Goal: Task Accomplishment & Management: Use online tool/utility

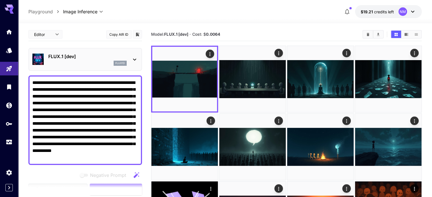
scroll to position [28, 0]
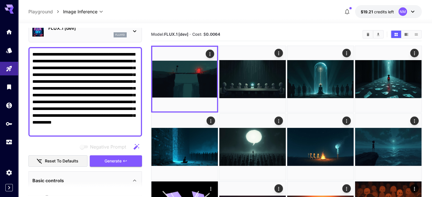
drag, startPoint x: 0, startPoint y: 0, endPoint x: 224, endPoint y: 41, distance: 227.5
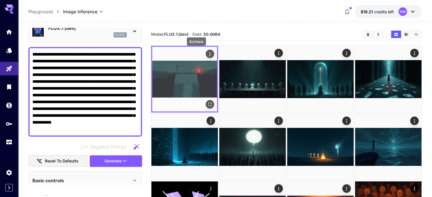
click at [207, 54] on icon "Actions" at bounding box center [210, 54] width 6 height 6
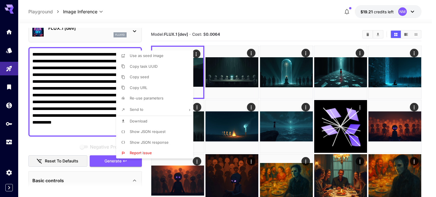
click at [263, 20] on div at bounding box center [218, 98] width 436 height 197
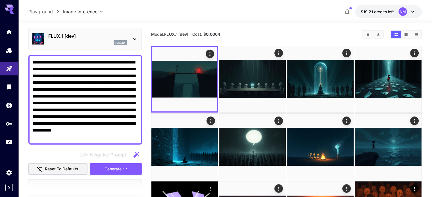
scroll to position [0, 0]
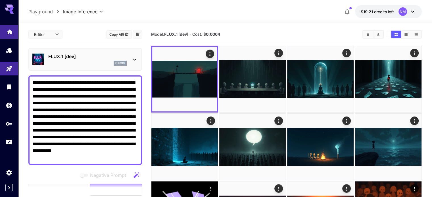
drag, startPoint x: 136, startPoint y: 100, endPoint x: 16, endPoint y: 28, distance: 139.7
paste textarea
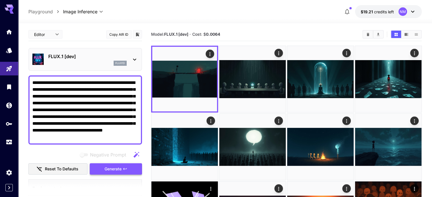
click at [119, 167] on span "Generate" at bounding box center [112, 169] width 17 height 7
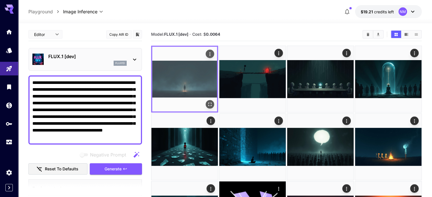
click at [207, 102] on icon "Open in fullscreen" at bounding box center [210, 105] width 6 height 6
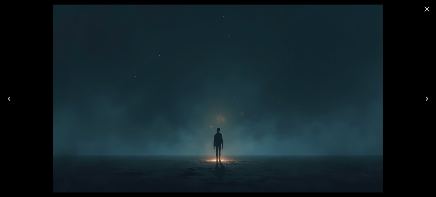
click at [431, 7] on icon "Close" at bounding box center [426, 9] width 9 height 9
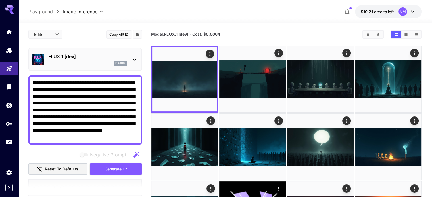
drag, startPoint x: 122, startPoint y: 137, endPoint x: 18, endPoint y: 81, distance: 118.0
paste textarea
click at [124, 171] on button "Generate" at bounding box center [116, 169] width 52 height 12
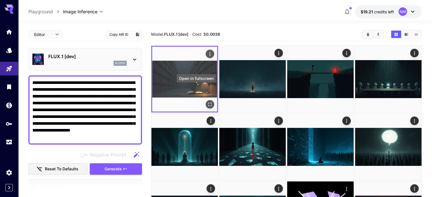
click at [207, 102] on icon "Open in fullscreen" at bounding box center [210, 105] width 6 height 6
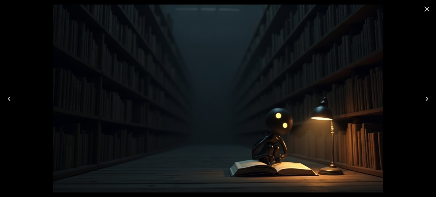
click at [425, 7] on icon "Close" at bounding box center [426, 9] width 5 height 5
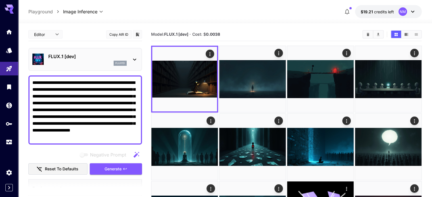
drag, startPoint x: 135, startPoint y: 138, endPoint x: 18, endPoint y: 77, distance: 131.4
paste textarea "**********"
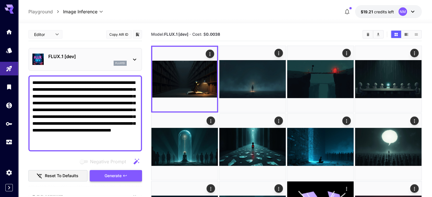
click at [115, 175] on span "Generate" at bounding box center [112, 176] width 17 height 7
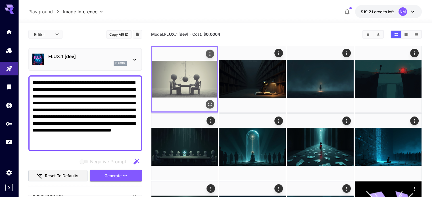
click at [207, 102] on icon "Open in fullscreen" at bounding box center [210, 105] width 6 height 6
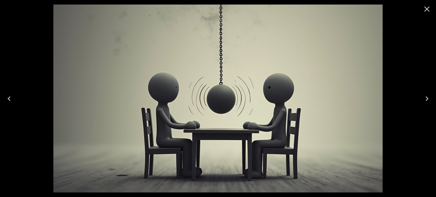
click at [426, 11] on icon "Close" at bounding box center [426, 9] width 9 height 9
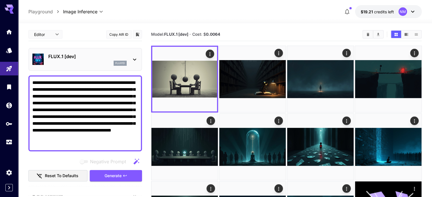
click at [256, 30] on div "Model: FLUX.1 [dev] · Cost: $ 0.0064" at bounding box center [286, 34] width 270 height 9
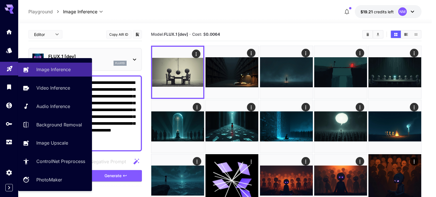
drag, startPoint x: 75, startPoint y: 145, endPoint x: 4, endPoint y: 74, distance: 99.7
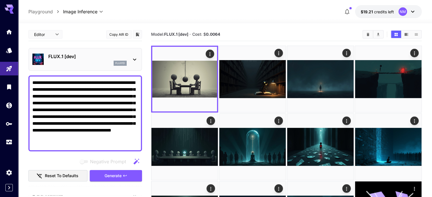
click at [54, 144] on textarea "**********" at bounding box center [85, 113] width 106 height 68
click at [51, 143] on textarea "**********" at bounding box center [85, 113] width 106 height 68
click at [48, 144] on textarea "**********" at bounding box center [85, 113] width 106 height 68
click at [43, 142] on textarea "**********" at bounding box center [85, 113] width 106 height 68
click at [44, 135] on textarea "**********" at bounding box center [85, 113] width 106 height 68
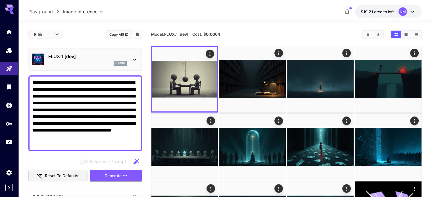
click at [50, 143] on textarea "**********" at bounding box center [85, 113] width 106 height 68
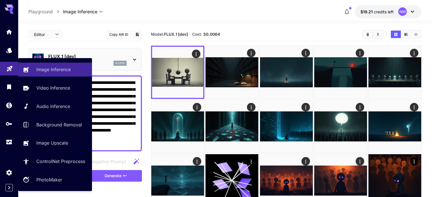
drag, startPoint x: 50, startPoint y: 143, endPoint x: 17, endPoint y: 66, distance: 84.2
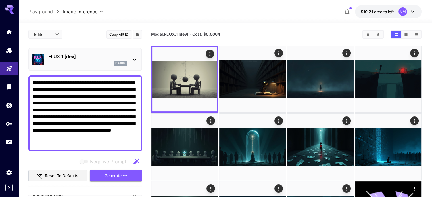
paste textarea
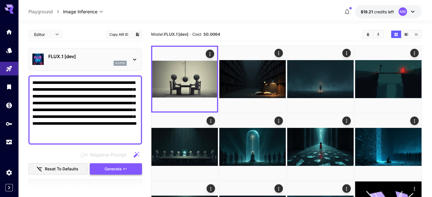
type textarea "**********"
click at [118, 167] on span "Generate" at bounding box center [112, 169] width 17 height 7
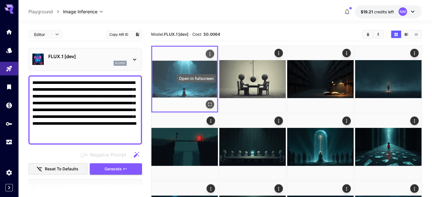
click at [207, 102] on icon "Open in fullscreen" at bounding box center [210, 105] width 6 height 6
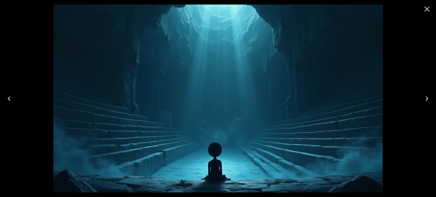
click at [429, 47] on div at bounding box center [218, 98] width 436 height 197
click at [425, 8] on icon "Close" at bounding box center [426, 9] width 9 height 9
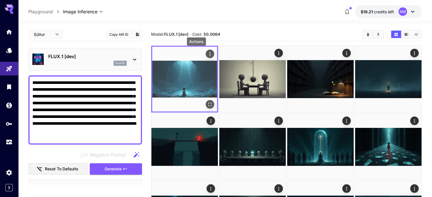
click at [207, 54] on icon "Actions" at bounding box center [210, 54] width 6 height 6
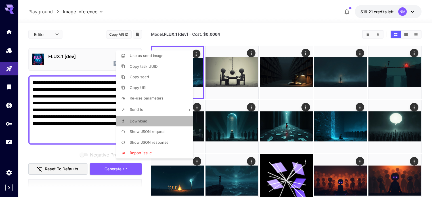
click at [145, 117] on li "Download" at bounding box center [156, 121] width 81 height 11
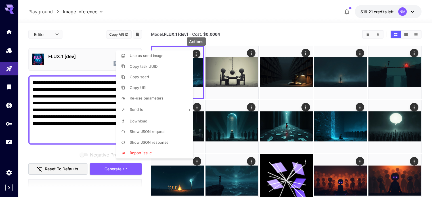
click at [78, 136] on div at bounding box center [218, 98] width 436 height 197
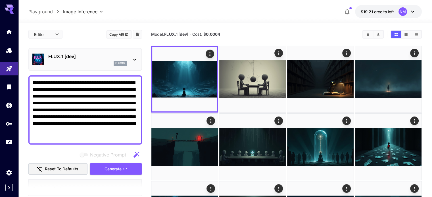
click at [76, 139] on textarea "**********" at bounding box center [85, 109] width 106 height 61
drag, startPoint x: 76, startPoint y: 139, endPoint x: 23, endPoint y: 80, distance: 79.8
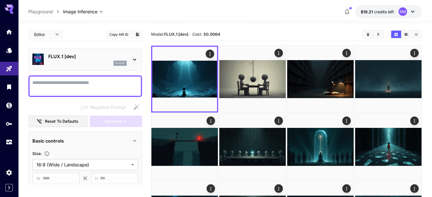
click at [91, 79] on div at bounding box center [85, 86] width 114 height 22
click at [92, 81] on textarea "Negative Prompt" at bounding box center [85, 86] width 106 height 14
paste textarea "**********"
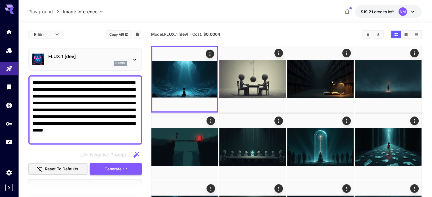
click at [119, 167] on span "Generate" at bounding box center [112, 169] width 17 height 7
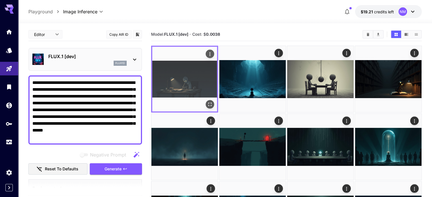
click at [205, 100] on button "Open in fullscreen" at bounding box center [209, 104] width 9 height 9
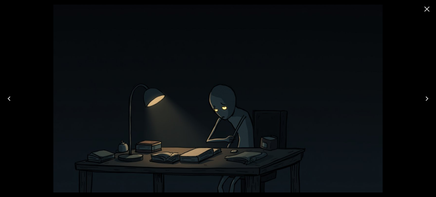
click at [426, 6] on icon "Close" at bounding box center [426, 9] width 9 height 9
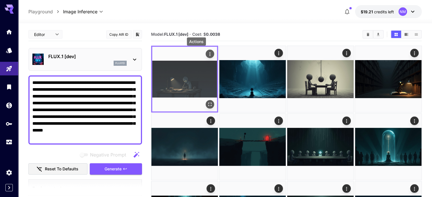
click at [207, 53] on icon "Actions" at bounding box center [210, 54] width 6 height 6
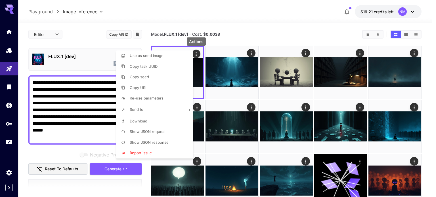
click at [142, 119] on span "Download" at bounding box center [139, 121] width 18 height 5
click at [81, 134] on div at bounding box center [218, 98] width 436 height 197
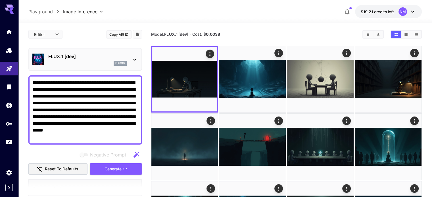
click at [83, 137] on textarea "**********" at bounding box center [85, 109] width 106 height 61
click at [84, 138] on textarea "**********" at bounding box center [85, 109] width 106 height 61
drag, startPoint x: 84, startPoint y: 137, endPoint x: 21, endPoint y: 79, distance: 85.7
paste textarea "****"
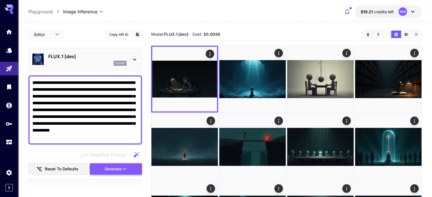
click at [115, 168] on span "Generate" at bounding box center [112, 169] width 17 height 7
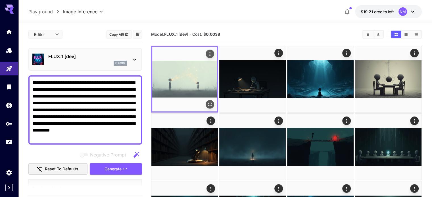
click at [207, 102] on icon "Open in fullscreen" at bounding box center [210, 105] width 6 height 6
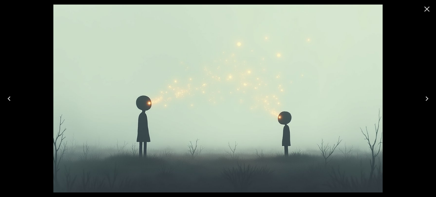
click at [426, 7] on icon "Close" at bounding box center [426, 9] width 9 height 9
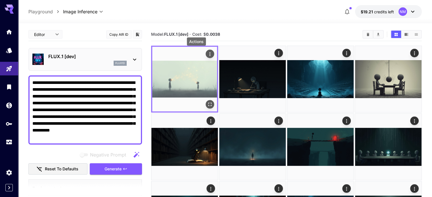
click at [207, 53] on icon "Actions" at bounding box center [210, 54] width 6 height 6
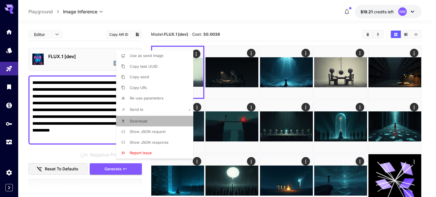
click at [148, 117] on li "Download" at bounding box center [156, 121] width 81 height 11
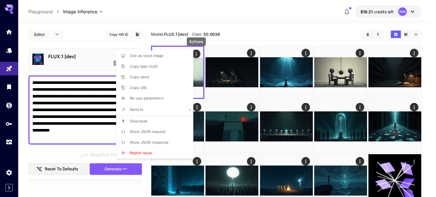
click at [263, 18] on div at bounding box center [218, 98] width 436 height 197
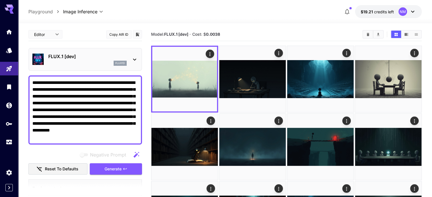
drag, startPoint x: 77, startPoint y: 136, endPoint x: 28, endPoint y: 74, distance: 78.7
paste textarea
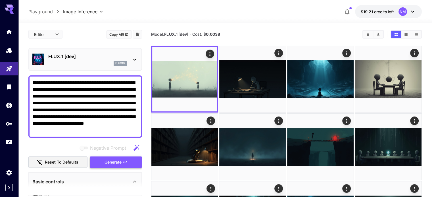
click at [116, 162] on span "Generate" at bounding box center [112, 162] width 17 height 7
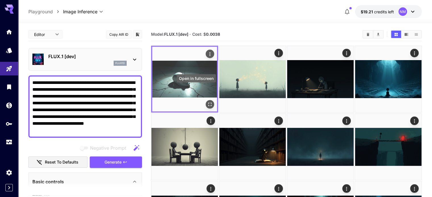
click at [207, 102] on icon "Open in fullscreen" at bounding box center [210, 105] width 6 height 6
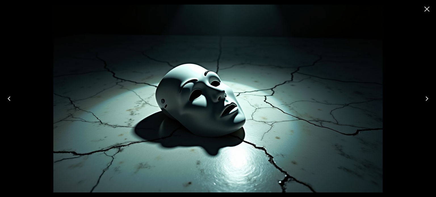
click at [428, 6] on icon "Close" at bounding box center [426, 9] width 9 height 9
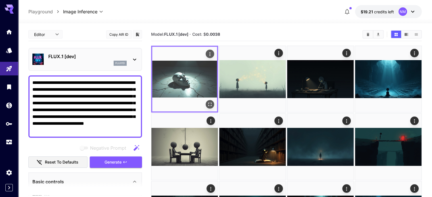
click at [207, 54] on icon "Actions" at bounding box center [210, 54] width 6 height 6
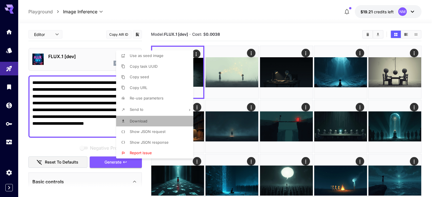
click at [154, 120] on li "Download" at bounding box center [156, 121] width 81 height 11
click at [260, 17] on div at bounding box center [218, 98] width 436 height 197
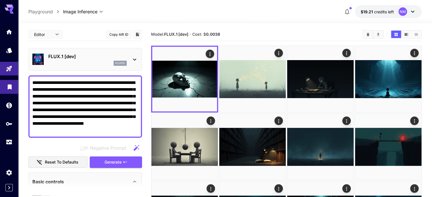
drag, startPoint x: 119, startPoint y: 130, endPoint x: 1, endPoint y: 82, distance: 127.7
paste textarea "**********"
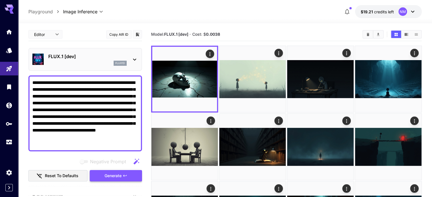
click at [118, 173] on span "Generate" at bounding box center [112, 176] width 17 height 7
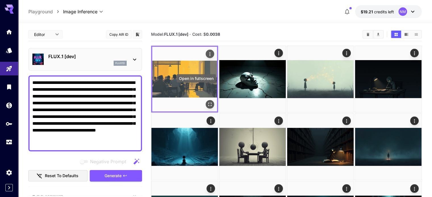
click at [207, 102] on icon "Open in fullscreen" at bounding box center [210, 105] width 6 height 6
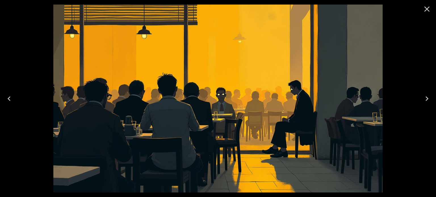
click at [424, 9] on icon "Close" at bounding box center [426, 9] width 9 height 9
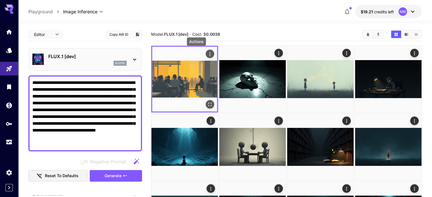
click at [207, 54] on icon "Actions" at bounding box center [210, 54] width 6 height 6
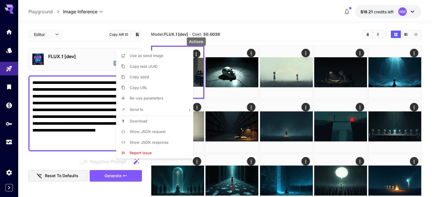
click at [147, 118] on li "Download" at bounding box center [156, 121] width 81 height 11
click at [68, 145] on div at bounding box center [218, 98] width 436 height 197
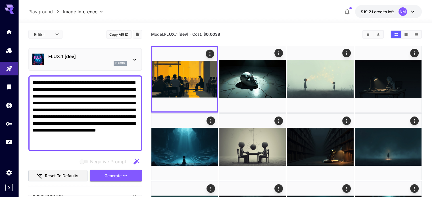
click at [67, 144] on textarea "**********" at bounding box center [85, 113] width 106 height 68
click at [67, 145] on textarea "**********" at bounding box center [85, 113] width 106 height 68
paste textarea
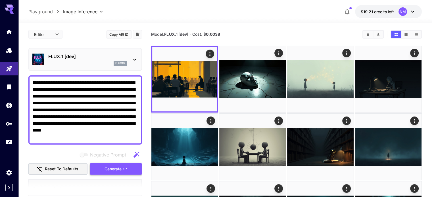
click at [119, 165] on button "Generate" at bounding box center [116, 169] width 52 height 12
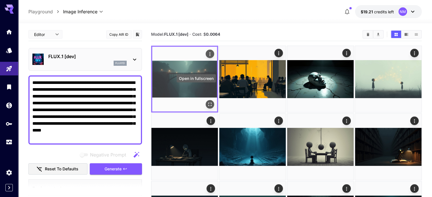
click at [207, 102] on icon "Open in fullscreen" at bounding box center [210, 105] width 6 height 6
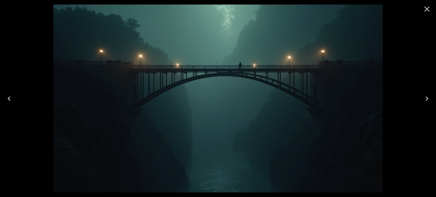
click at [427, 7] on icon "Close" at bounding box center [426, 9] width 9 height 9
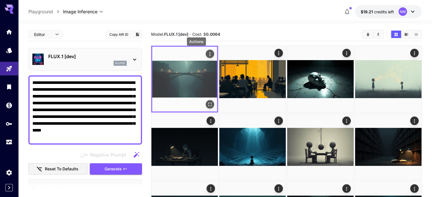
click at [207, 53] on icon "Actions" at bounding box center [210, 54] width 6 height 6
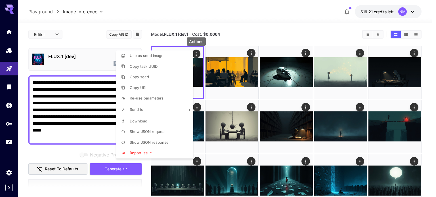
click at [146, 119] on span "Download" at bounding box center [139, 121] width 18 height 5
drag, startPoint x: 274, startPoint y: 26, endPoint x: 274, endPoint y: 20, distance: 5.1
click at [274, 26] on div at bounding box center [218, 98] width 436 height 197
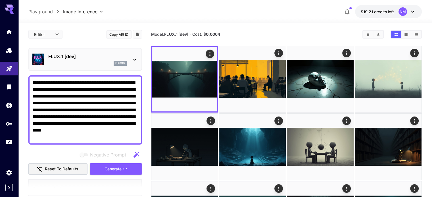
drag, startPoint x: 103, startPoint y: 136, endPoint x: 31, endPoint y: 76, distance: 94.1
click at [31, 76] on div "**********" at bounding box center [85, 109] width 114 height 69
paste textarea "***"
click at [116, 168] on span "Generate" at bounding box center [112, 169] width 17 height 7
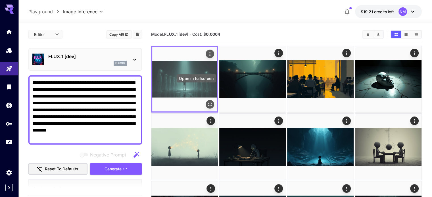
click at [207, 102] on icon "Open in fullscreen" at bounding box center [210, 105] width 6 height 6
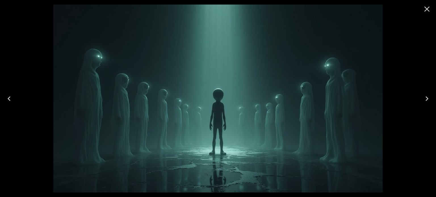
click at [429, 7] on icon "Close" at bounding box center [426, 9] width 9 height 9
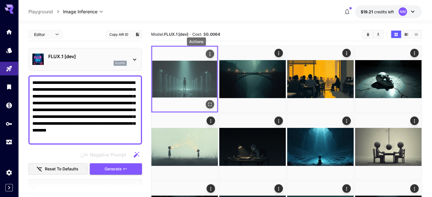
click at [207, 54] on icon "Actions" at bounding box center [210, 54] width 6 height 6
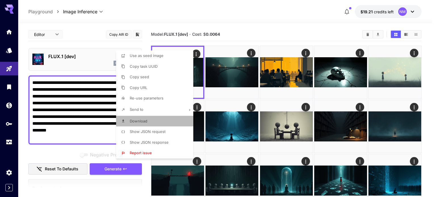
click at [157, 120] on li "Download" at bounding box center [156, 121] width 81 height 11
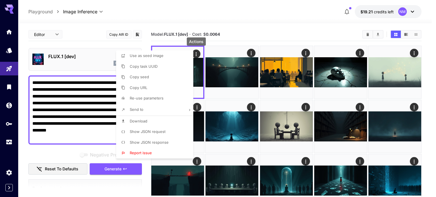
click at [139, 44] on div at bounding box center [218, 98] width 436 height 197
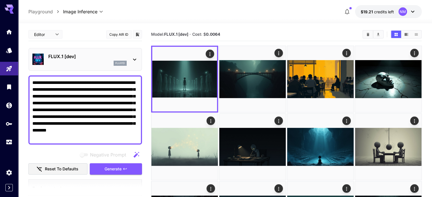
drag, startPoint x: 109, startPoint y: 137, endPoint x: 31, endPoint y: 79, distance: 97.0
click at [31, 79] on div "**********" at bounding box center [85, 109] width 114 height 69
paste textarea
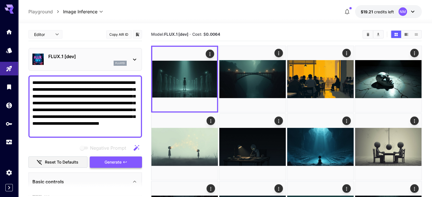
click at [125, 161] on icon "button" at bounding box center [125, 162] width 5 height 5
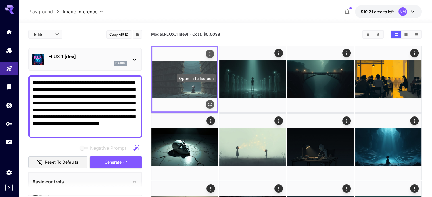
click at [207, 102] on icon "Open in fullscreen" at bounding box center [210, 105] width 6 height 6
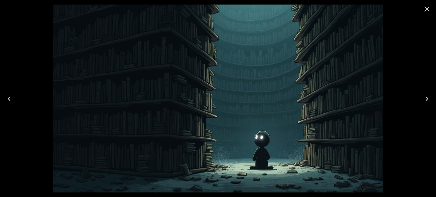
click at [427, 8] on icon "Close" at bounding box center [426, 9] width 9 height 9
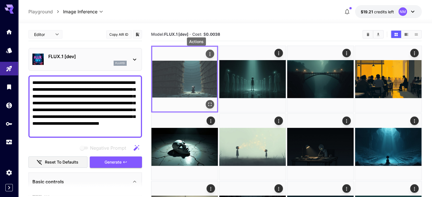
click at [207, 55] on icon "Actions" at bounding box center [210, 54] width 6 height 6
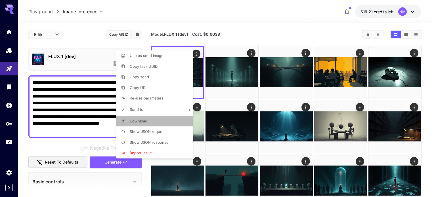
click at [157, 121] on li "Download" at bounding box center [156, 121] width 81 height 11
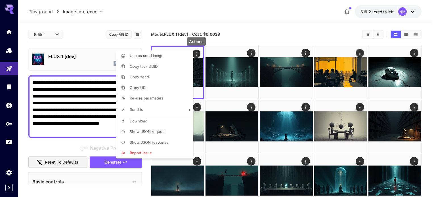
click at [107, 126] on div at bounding box center [218, 98] width 436 height 197
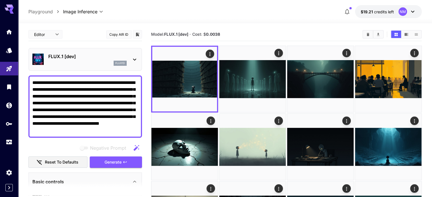
click at [97, 131] on textarea "**********" at bounding box center [85, 106] width 106 height 54
drag, startPoint x: 97, startPoint y: 131, endPoint x: 23, endPoint y: 77, distance: 91.8
paste textarea
click at [114, 159] on span "Generate" at bounding box center [112, 162] width 17 height 7
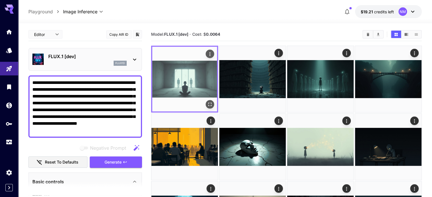
click at [207, 102] on icon "Open in fullscreen" at bounding box center [210, 105] width 6 height 6
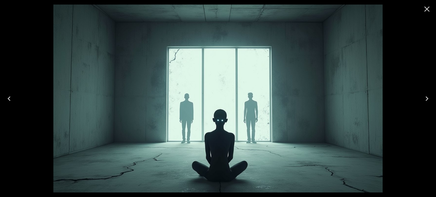
click at [425, 9] on icon "Close" at bounding box center [426, 9] width 9 height 9
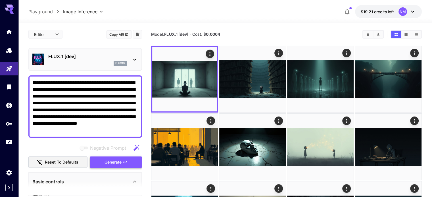
click at [129, 158] on button "Generate" at bounding box center [116, 163] width 52 height 12
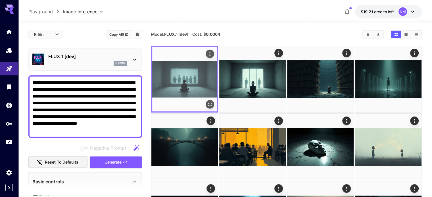
click at [207, 102] on icon "Open in fullscreen" at bounding box center [210, 105] width 6 height 6
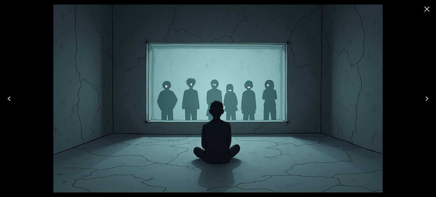
click at [424, 10] on icon "Close" at bounding box center [426, 9] width 9 height 9
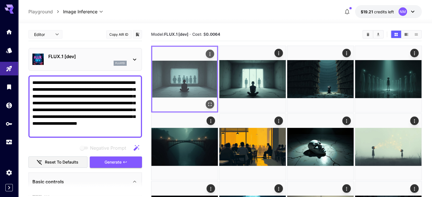
click at [207, 54] on icon "Actions" at bounding box center [210, 54] width 6 height 6
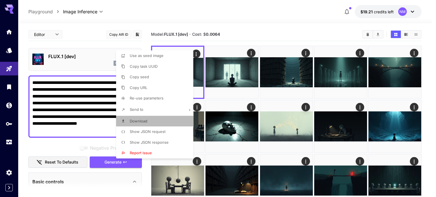
click at [149, 119] on li "Download" at bounding box center [156, 121] width 81 height 11
click at [99, 131] on div at bounding box center [218, 98] width 436 height 197
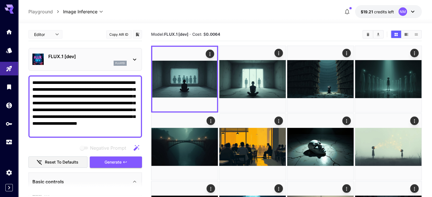
click at [108, 131] on textarea "**********" at bounding box center [85, 106] width 106 height 54
drag, startPoint x: 108, startPoint y: 131, endPoint x: 28, endPoint y: 79, distance: 95.3
paste textarea
click at [112, 165] on span "Generate" at bounding box center [112, 162] width 17 height 7
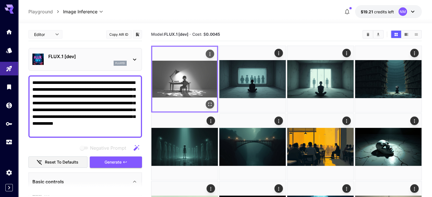
click at [207, 102] on icon "Open in fullscreen" at bounding box center [210, 105] width 6 height 6
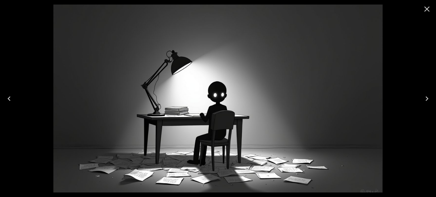
click at [427, 9] on icon "Close" at bounding box center [426, 9] width 5 height 5
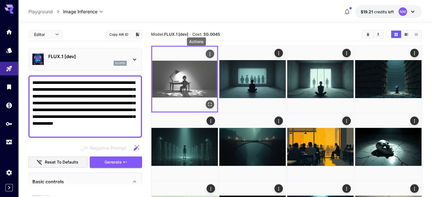
click at [207, 51] on div "Actions" at bounding box center [210, 54] width 6 height 7
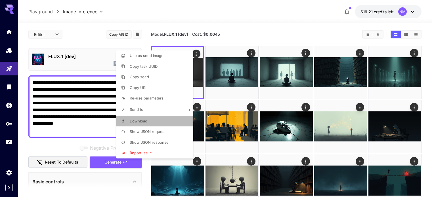
click at [149, 118] on li "Download" at bounding box center [156, 121] width 81 height 11
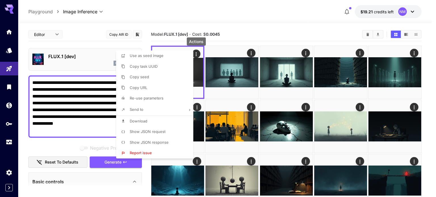
click at [81, 131] on div at bounding box center [218, 98] width 436 height 197
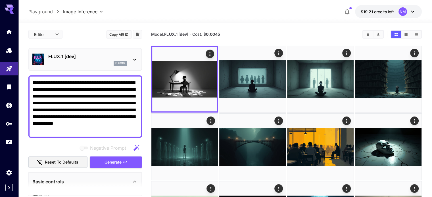
drag, startPoint x: 79, startPoint y: 130, endPoint x: 33, endPoint y: 79, distance: 68.3
click at [33, 79] on textarea "**********" at bounding box center [85, 106] width 106 height 54
paste textarea
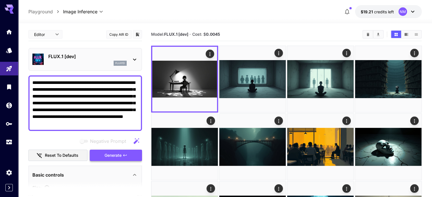
click at [121, 153] on span "Generate" at bounding box center [112, 155] width 17 height 7
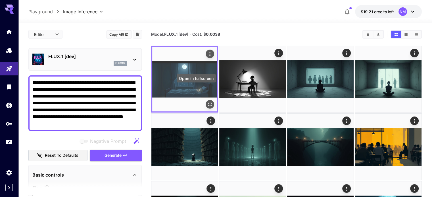
click at [208, 103] on icon "Open in fullscreen" at bounding box center [209, 104] width 3 height 3
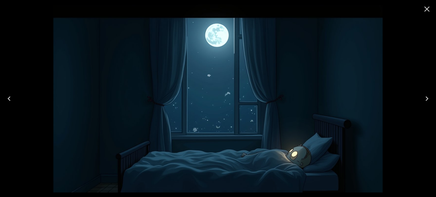
click at [427, 7] on icon "Close" at bounding box center [426, 9] width 9 height 9
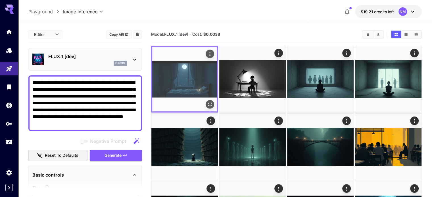
click at [207, 52] on icon "Actions" at bounding box center [210, 54] width 6 height 6
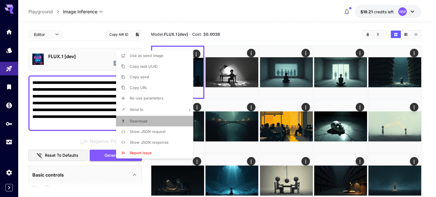
click at [158, 118] on li "Download" at bounding box center [156, 121] width 81 height 11
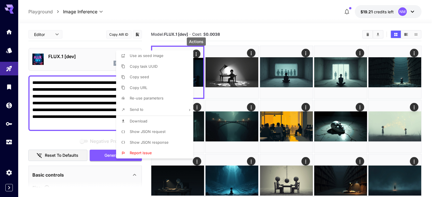
click at [97, 110] on div at bounding box center [218, 98] width 436 height 197
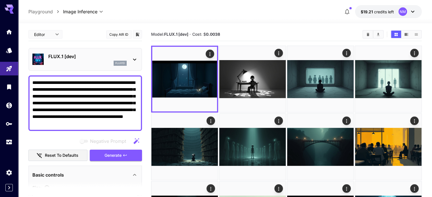
drag, startPoint x: 137, startPoint y: 125, endPoint x: 22, endPoint y: 80, distance: 123.5
paste textarea "**********"
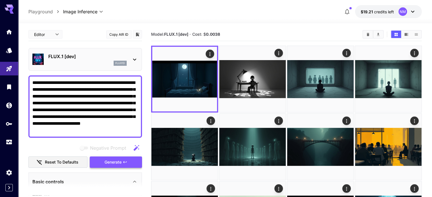
click at [124, 160] on icon "button" at bounding box center [125, 162] width 5 height 5
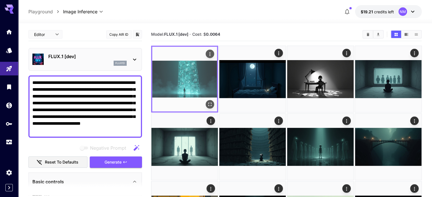
click at [207, 102] on icon "Open in fullscreen" at bounding box center [210, 105] width 6 height 6
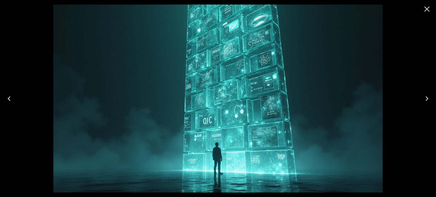
click at [424, 12] on icon "Close" at bounding box center [426, 9] width 9 height 9
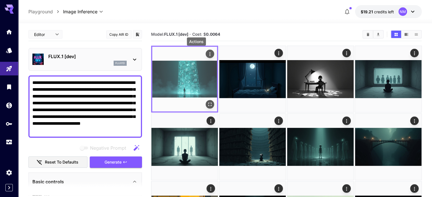
click at [207, 53] on icon "Actions" at bounding box center [210, 54] width 6 height 6
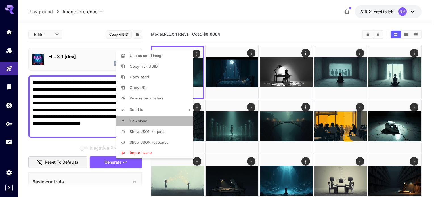
click at [148, 119] on li "Download" at bounding box center [156, 121] width 81 height 11
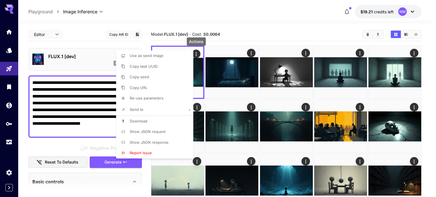
click at [102, 131] on div at bounding box center [218, 98] width 436 height 197
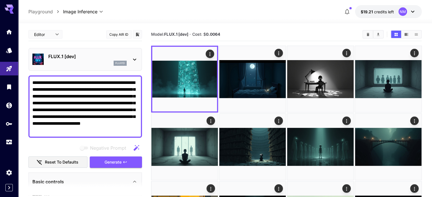
click at [99, 130] on textarea "**********" at bounding box center [85, 106] width 106 height 54
drag, startPoint x: 99, startPoint y: 130, endPoint x: 10, endPoint y: 83, distance: 101.4
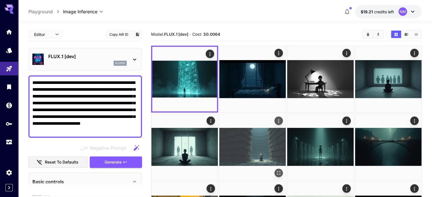
paste textarea "********"
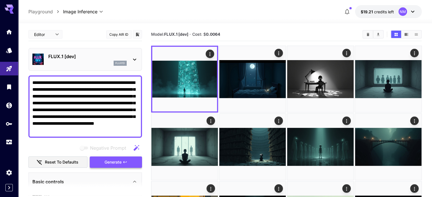
click at [126, 159] on button "Generate" at bounding box center [116, 163] width 52 height 12
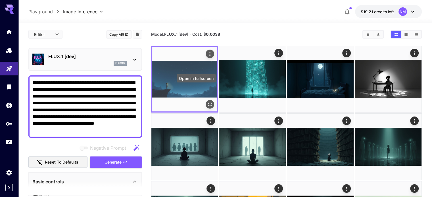
click at [207, 102] on icon "Open in fullscreen" at bounding box center [210, 105] width 6 height 6
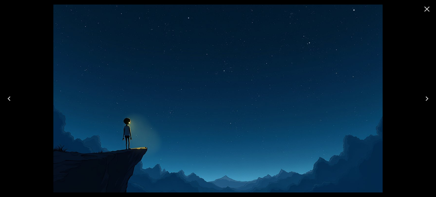
click at [429, 9] on icon "Close" at bounding box center [426, 9] width 9 height 9
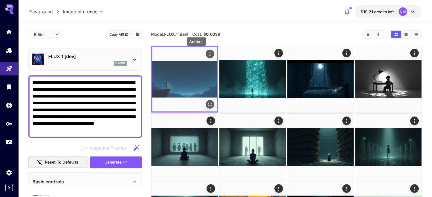
click at [207, 52] on icon "Actions" at bounding box center [210, 54] width 6 height 6
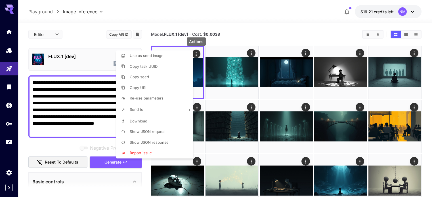
click at [151, 120] on li "Download" at bounding box center [156, 121] width 81 height 11
click at [246, 28] on div at bounding box center [218, 98] width 436 height 197
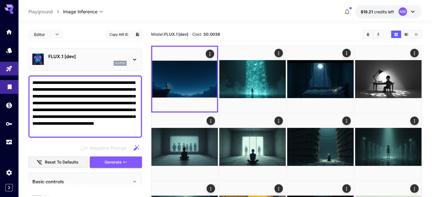
drag, startPoint x: 110, startPoint y: 132, endPoint x: 18, endPoint y: 81, distance: 105.2
paste textarea "**********"
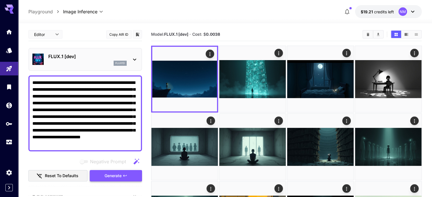
click at [123, 177] on button "Generate" at bounding box center [116, 176] width 52 height 12
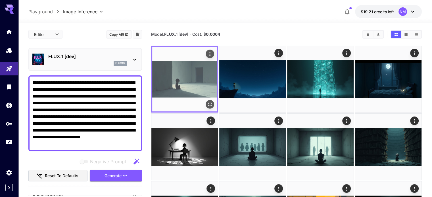
click at [208, 103] on icon "Open in fullscreen" at bounding box center [209, 104] width 3 height 3
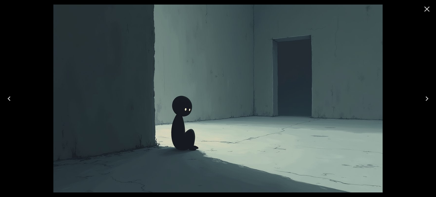
click at [428, 10] on icon "Close" at bounding box center [426, 9] width 5 height 5
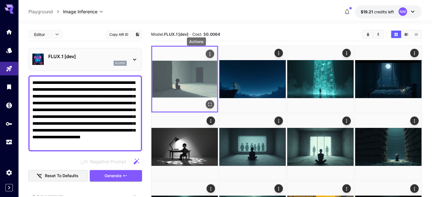
click at [207, 51] on icon "Actions" at bounding box center [210, 54] width 6 height 6
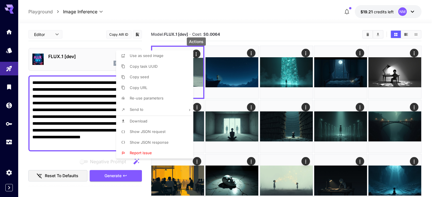
click at [292, 24] on div at bounding box center [218, 98] width 436 height 197
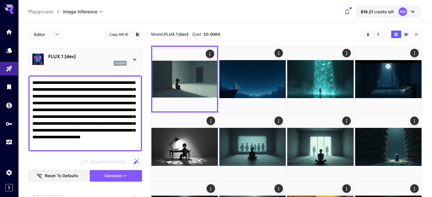
drag, startPoint x: 128, startPoint y: 144, endPoint x: 19, endPoint y: 69, distance: 132.5
paste textarea "*******"
click at [115, 177] on span "Generate" at bounding box center [112, 176] width 17 height 7
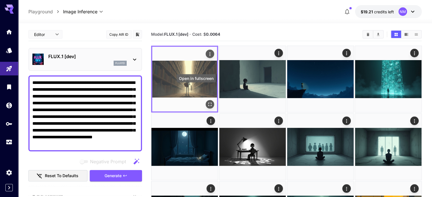
click at [207, 102] on icon "Open in fullscreen" at bounding box center [210, 105] width 6 height 6
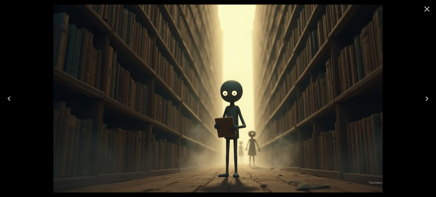
click at [426, 9] on icon "Close" at bounding box center [426, 9] width 9 height 9
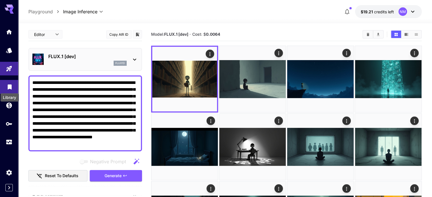
drag, startPoint x: 120, startPoint y: 146, endPoint x: 8, endPoint y: 84, distance: 128.3
paste textarea
click at [119, 179] on span "Generate" at bounding box center [112, 176] width 17 height 7
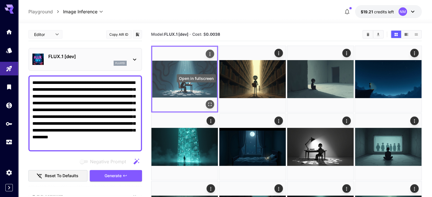
click at [207, 102] on icon "Open in fullscreen" at bounding box center [210, 105] width 6 height 6
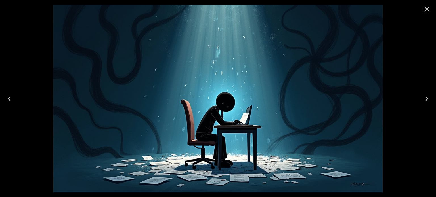
click at [426, 7] on icon "Close" at bounding box center [426, 9] width 9 height 9
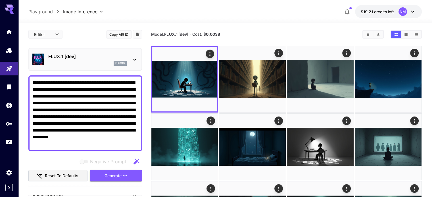
drag, startPoint x: 98, startPoint y: 147, endPoint x: 26, endPoint y: 78, distance: 100.2
paste textarea
click at [133, 175] on button "Generate" at bounding box center [116, 176] width 52 height 12
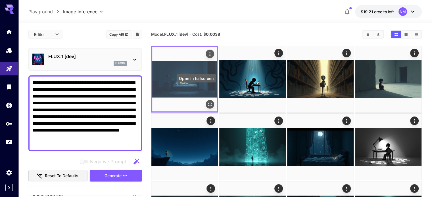
click at [207, 102] on icon "Open in fullscreen" at bounding box center [210, 105] width 6 height 6
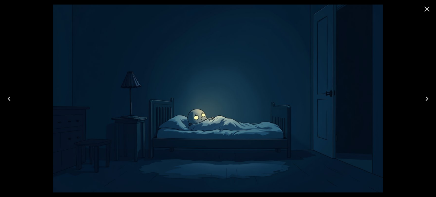
click at [431, 9] on button "Close" at bounding box center [427, 9] width 14 height 14
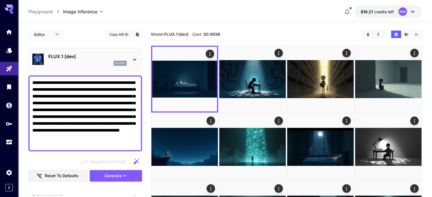
drag, startPoint x: 85, startPoint y: 144, endPoint x: 15, endPoint y: 80, distance: 95.4
paste textarea "**********"
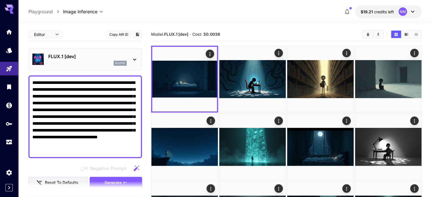
type textarea "**********"
click at [120, 180] on span "Generate" at bounding box center [112, 182] width 17 height 7
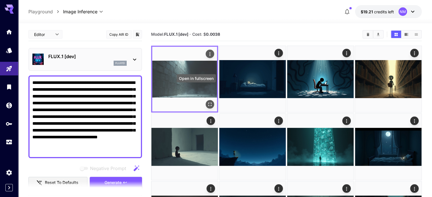
click at [208, 103] on icon "Open in fullscreen" at bounding box center [209, 104] width 3 height 3
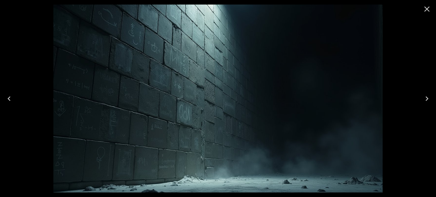
click at [430, 9] on icon "Close" at bounding box center [426, 9] width 9 height 9
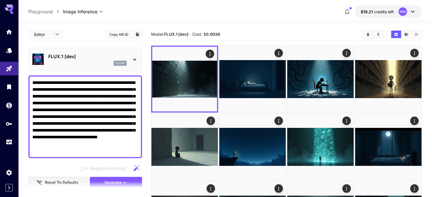
drag, startPoint x: 88, startPoint y: 149, endPoint x: 24, endPoint y: 72, distance: 99.2
paste textarea
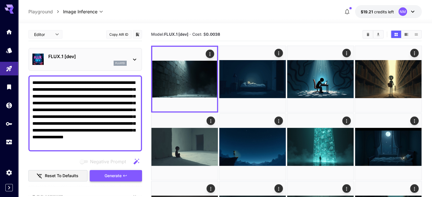
click at [121, 178] on span "Generate" at bounding box center [112, 176] width 17 height 7
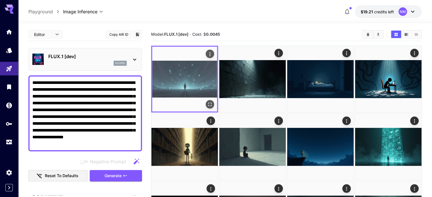
click at [207, 102] on icon "Open in fullscreen" at bounding box center [210, 105] width 6 height 6
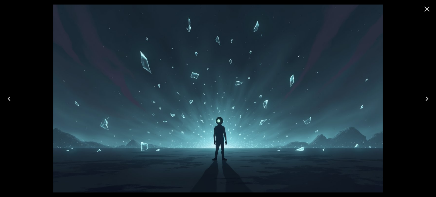
click at [426, 6] on icon "Close" at bounding box center [426, 9] width 9 height 9
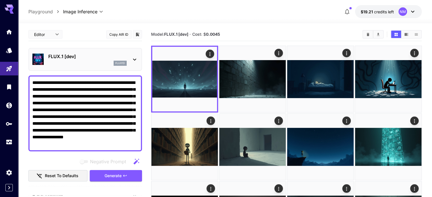
click at [106, 147] on div "**********" at bounding box center [85, 113] width 114 height 76
drag, startPoint x: 104, startPoint y: 145, endPoint x: 18, endPoint y: 79, distance: 108.4
paste textarea
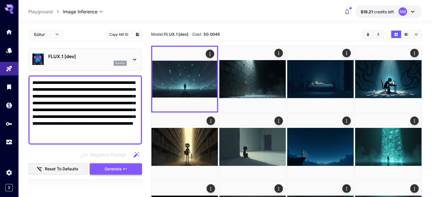
click at [116, 168] on span "Generate" at bounding box center [112, 169] width 17 height 7
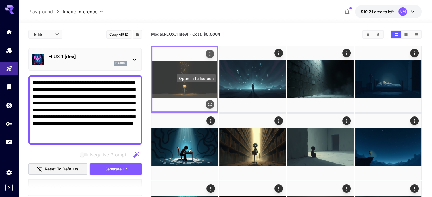
click at [208, 103] on icon "Open in fullscreen" at bounding box center [209, 104] width 3 height 3
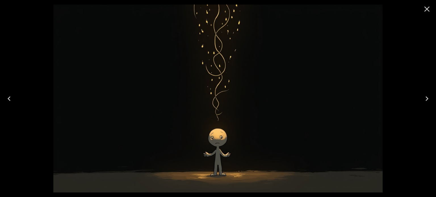
click at [429, 11] on icon "Close" at bounding box center [426, 9] width 9 height 9
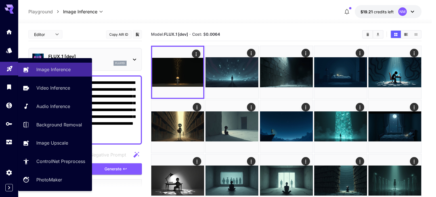
drag, startPoint x: 75, startPoint y: 132, endPoint x: 16, endPoint y: 70, distance: 86.5
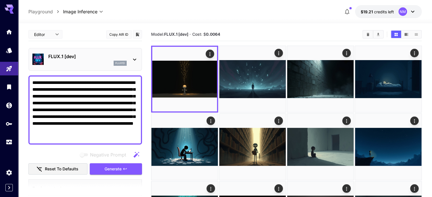
paste textarea "**********"
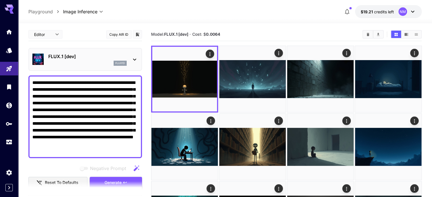
click at [114, 179] on span "Generate" at bounding box center [112, 182] width 17 height 7
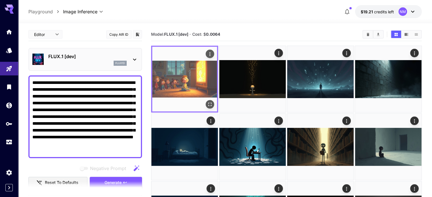
click at [207, 102] on icon "Open in fullscreen" at bounding box center [210, 105] width 6 height 6
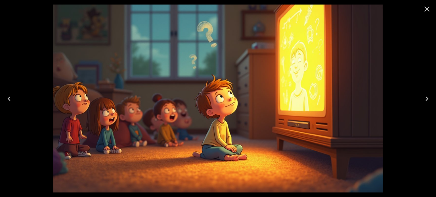
click at [428, 8] on icon "Close" at bounding box center [426, 9] width 5 height 5
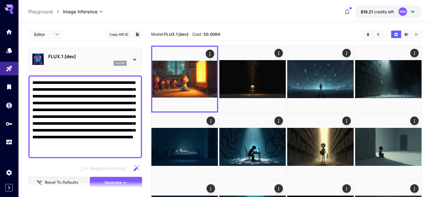
drag, startPoint x: 84, startPoint y: 151, endPoint x: 29, endPoint y: 80, distance: 90.4
click at [29, 80] on div "**********" at bounding box center [85, 116] width 114 height 83
paste textarea
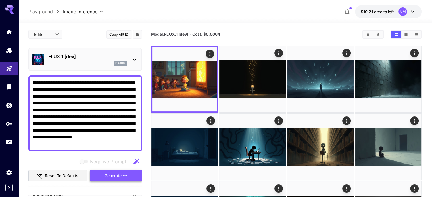
click at [110, 175] on span "Generate" at bounding box center [112, 176] width 17 height 7
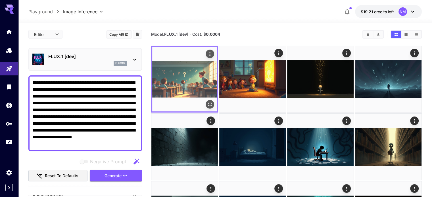
click at [205, 100] on button "Open in fullscreen" at bounding box center [209, 104] width 9 height 9
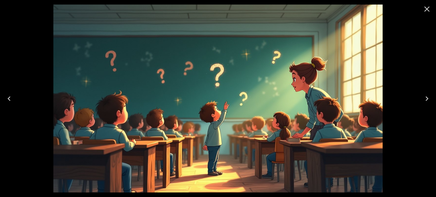
click at [413, 54] on div at bounding box center [218, 98] width 436 height 197
click at [427, 8] on icon "Close" at bounding box center [426, 9] width 5 height 5
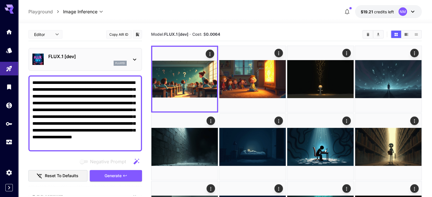
click at [250, 34] on section "Model: FLUX.1 [dev] · Cost: $ 0.0064" at bounding box center [254, 34] width 207 height 7
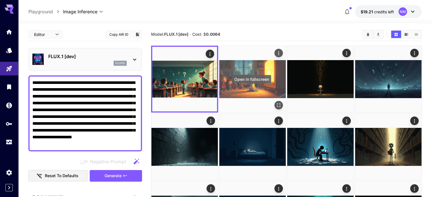
click at [276, 102] on icon "Open in fullscreen" at bounding box center [279, 105] width 6 height 6
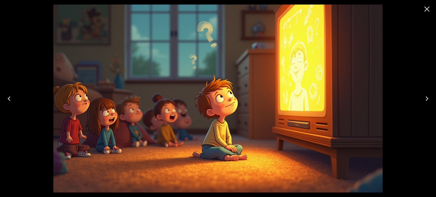
click at [428, 10] on icon "Close" at bounding box center [426, 9] width 5 height 5
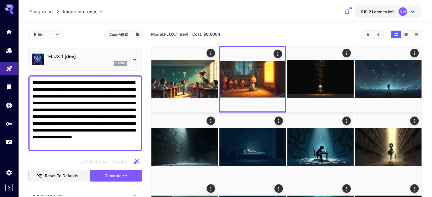
drag, startPoint x: 127, startPoint y: 144, endPoint x: 28, endPoint y: 74, distance: 121.1
paste textarea
click at [123, 175] on icon "button" at bounding box center [125, 176] width 5 height 5
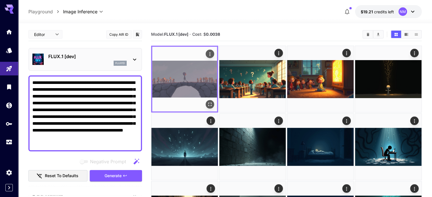
click at [207, 102] on icon "Open in fullscreen" at bounding box center [210, 105] width 6 height 6
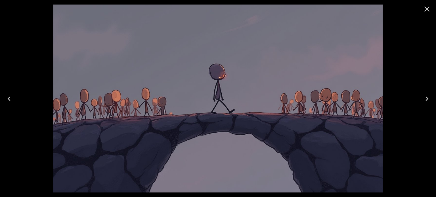
click at [424, 9] on icon "Close" at bounding box center [426, 9] width 9 height 9
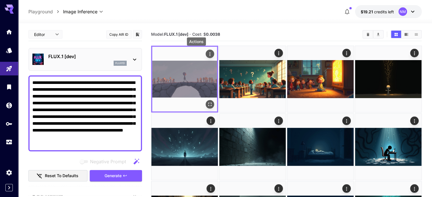
click at [207, 51] on div "Actions" at bounding box center [210, 54] width 6 height 7
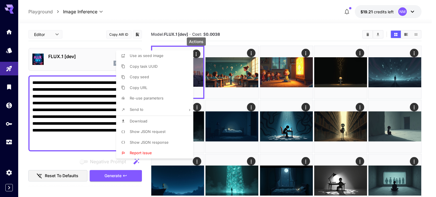
click at [232, 44] on div at bounding box center [218, 98] width 436 height 197
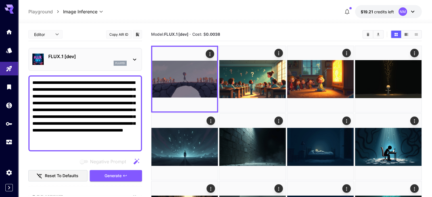
drag, startPoint x: 82, startPoint y: 149, endPoint x: 78, endPoint y: 144, distance: 6.4
click at [78, 144] on div "**********" at bounding box center [85, 113] width 114 height 76
drag, startPoint x: 78, startPoint y: 144, endPoint x: 32, endPoint y: 76, distance: 82.0
click at [32, 76] on div "**********" at bounding box center [85, 113] width 114 height 76
paste textarea
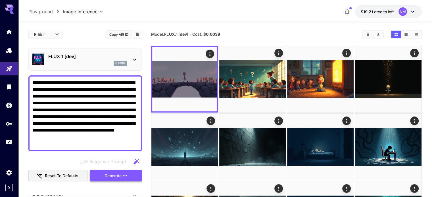
click at [114, 173] on span "Generate" at bounding box center [112, 176] width 17 height 7
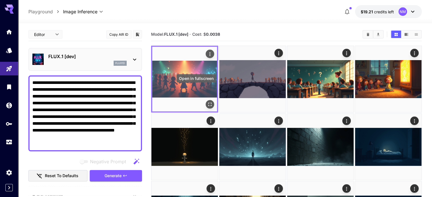
click at [207, 102] on icon "Open in fullscreen" at bounding box center [210, 105] width 6 height 6
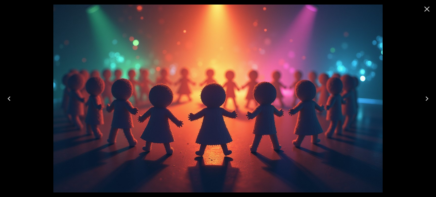
click at [425, 10] on icon "Close" at bounding box center [426, 9] width 5 height 5
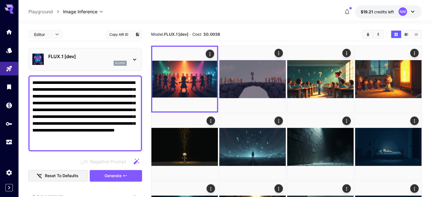
drag, startPoint x: 86, startPoint y: 143, endPoint x: 20, endPoint y: 71, distance: 97.4
paste textarea "**********"
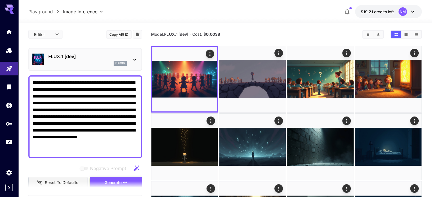
click at [119, 180] on span "Generate" at bounding box center [112, 182] width 17 height 7
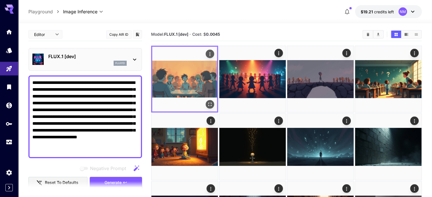
click at [207, 102] on icon "Open in fullscreen" at bounding box center [210, 105] width 6 height 6
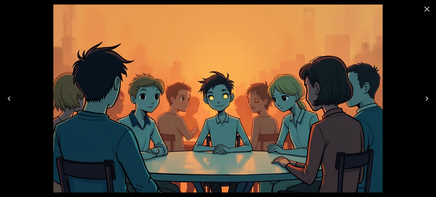
click at [424, 10] on icon "Close" at bounding box center [426, 9] width 9 height 9
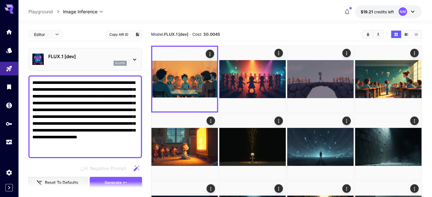
drag, startPoint x: 85, startPoint y: 151, endPoint x: 26, endPoint y: 76, distance: 95.5
paste textarea "**********"
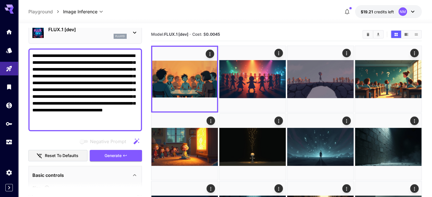
scroll to position [28, 0]
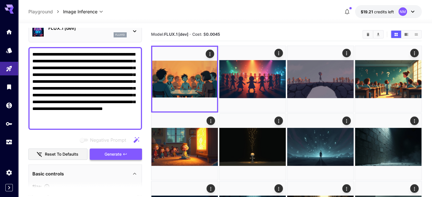
click at [107, 154] on span "Generate" at bounding box center [112, 154] width 17 height 7
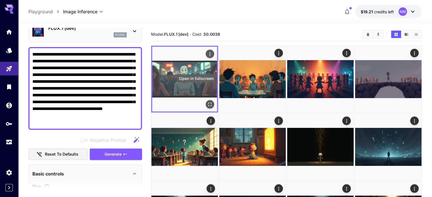
click at [205, 100] on button "Open in fullscreen" at bounding box center [209, 104] width 9 height 9
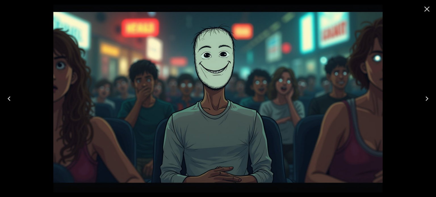
click at [425, 9] on icon "Close" at bounding box center [426, 9] width 9 height 9
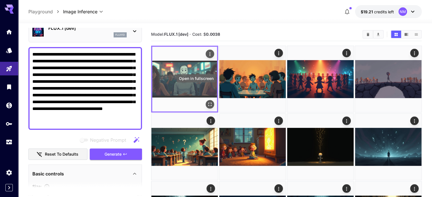
click at [207, 102] on icon "Open in fullscreen" at bounding box center [210, 105] width 6 height 6
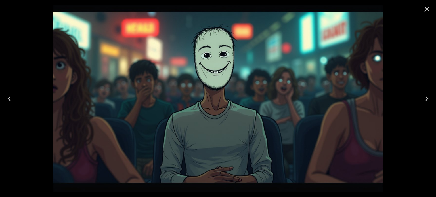
click at [427, 10] on icon "Close" at bounding box center [426, 9] width 9 height 9
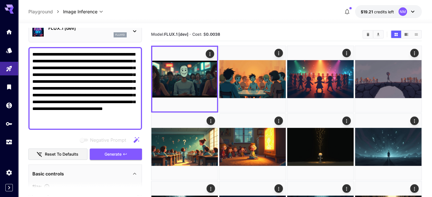
click at [249, 32] on section "Model: FLUX.1 [dev] · Cost: $ 0.0038" at bounding box center [254, 34] width 207 height 7
drag, startPoint x: 91, startPoint y: 121, endPoint x: 19, endPoint y: 51, distance: 100.0
paste textarea "**********"
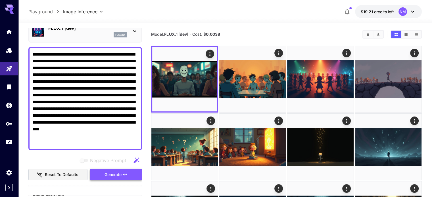
click at [118, 172] on span "Generate" at bounding box center [112, 174] width 17 height 7
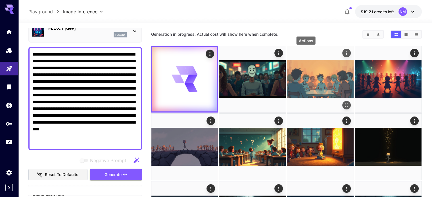
click at [343, 51] on icon "Actions" at bounding box center [346, 54] width 6 height 6
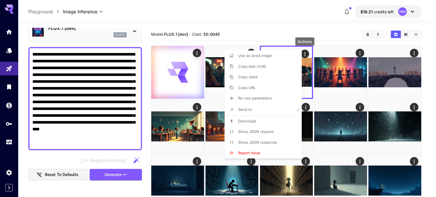
click at [260, 118] on li "Download" at bounding box center [265, 121] width 81 height 11
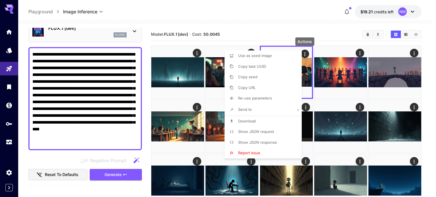
click at [261, 33] on div at bounding box center [218, 98] width 436 height 197
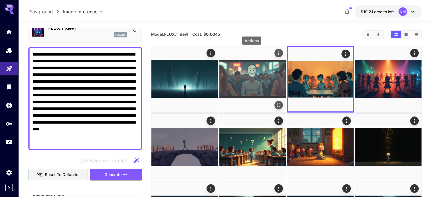
click at [278, 52] on icon "Actions" at bounding box center [278, 53] width 1 height 4
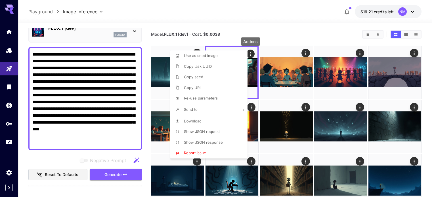
click at [218, 119] on li "Download" at bounding box center [210, 121] width 81 height 11
click at [260, 20] on div at bounding box center [218, 98] width 436 height 197
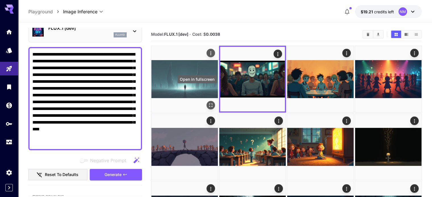
click at [209, 104] on icon "Open in fullscreen" at bounding box center [210, 105] width 3 height 3
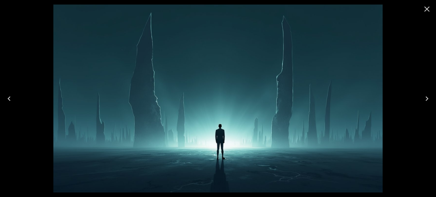
click at [430, 7] on icon "Close" at bounding box center [426, 9] width 9 height 9
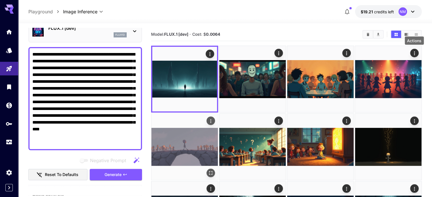
click at [213, 118] on icon "Actions" at bounding box center [211, 121] width 6 height 6
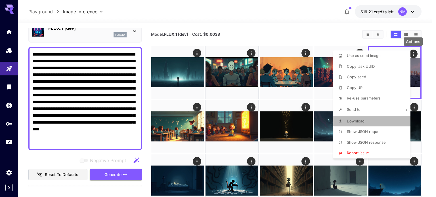
click at [361, 117] on li "Download" at bounding box center [373, 121] width 81 height 11
click at [293, 29] on div at bounding box center [218, 98] width 436 height 197
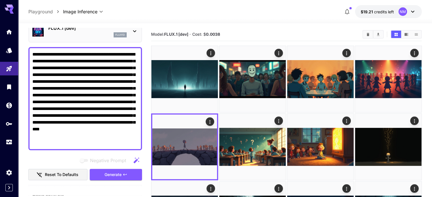
drag, startPoint x: 61, startPoint y: 140, endPoint x: 20, endPoint y: 51, distance: 98.8
paste textarea
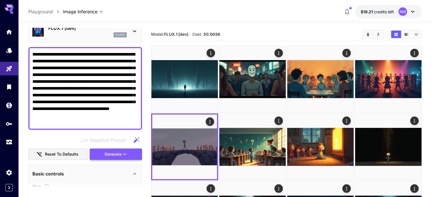
click at [128, 153] on button "Generate" at bounding box center [116, 155] width 52 height 12
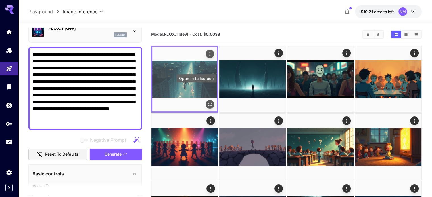
click at [207, 102] on icon "Open in fullscreen" at bounding box center [210, 105] width 6 height 6
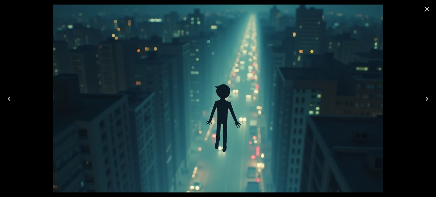
click at [427, 9] on icon "Close" at bounding box center [426, 9] width 9 height 9
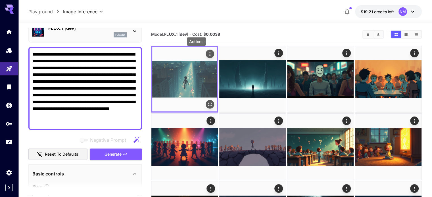
click at [207, 53] on icon "Actions" at bounding box center [210, 54] width 6 height 6
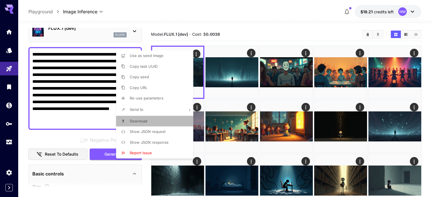
click at [143, 121] on span "Download" at bounding box center [139, 121] width 18 height 5
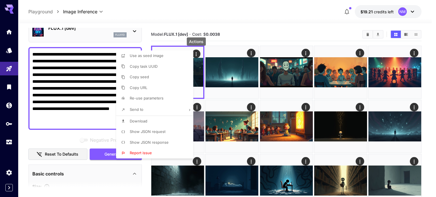
click at [80, 122] on div at bounding box center [218, 98] width 436 height 197
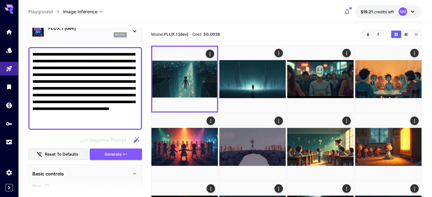
click at [69, 123] on textarea "**********" at bounding box center [85, 88] width 106 height 75
drag, startPoint x: 66, startPoint y: 122, endPoint x: 30, endPoint y: 52, distance: 78.8
click at [30, 52] on div "**********" at bounding box center [85, 88] width 114 height 83
paste textarea "**********"
click at [119, 154] on span "Generate" at bounding box center [112, 154] width 17 height 7
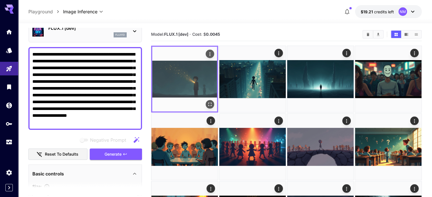
click at [205, 100] on button "Open in fullscreen" at bounding box center [209, 104] width 9 height 9
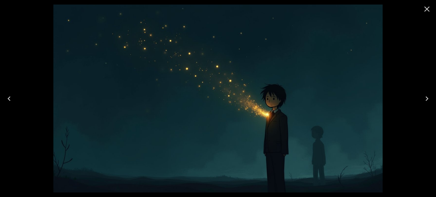
click at [424, 10] on icon "Close" at bounding box center [426, 9] width 9 height 9
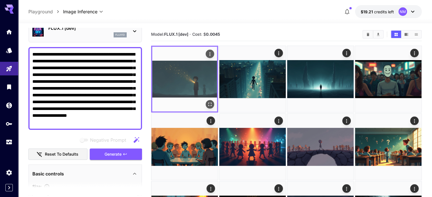
click at [205, 54] on button "Actions" at bounding box center [209, 54] width 9 height 9
click at [207, 52] on icon "Actions" at bounding box center [210, 54] width 6 height 6
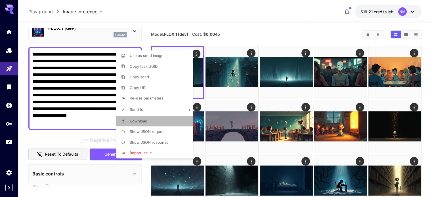
click at [155, 123] on li "Download" at bounding box center [156, 121] width 81 height 11
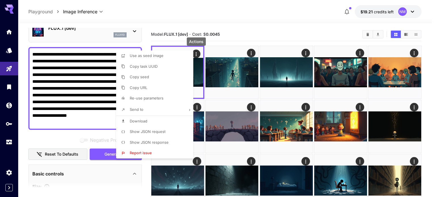
click at [87, 38] on div at bounding box center [218, 98] width 436 height 197
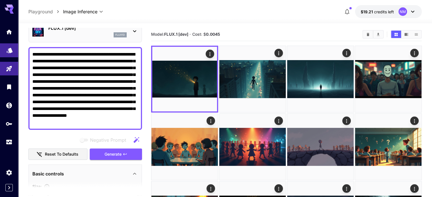
drag, startPoint x: 135, startPoint y: 123, endPoint x: 17, endPoint y: 46, distance: 141.3
paste textarea "**********"
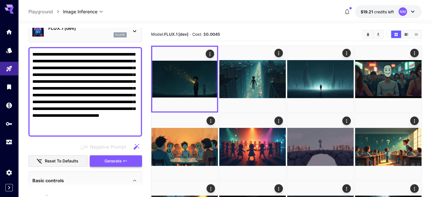
type textarea "**********"
click at [117, 159] on span "Generate" at bounding box center [112, 161] width 17 height 7
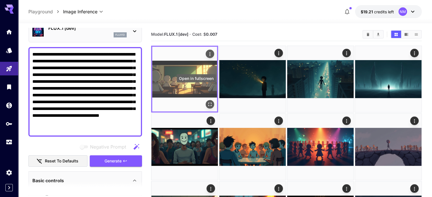
click at [207, 102] on icon "Open in fullscreen" at bounding box center [210, 105] width 6 height 6
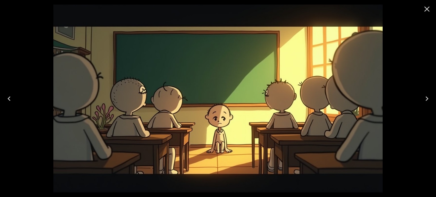
click at [431, 6] on icon "Close" at bounding box center [426, 9] width 9 height 9
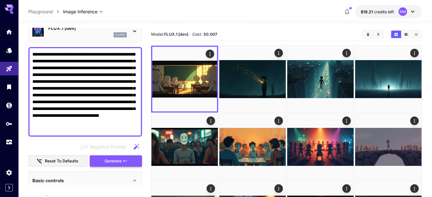
click at [123, 162] on icon "button" at bounding box center [125, 161] width 5 height 5
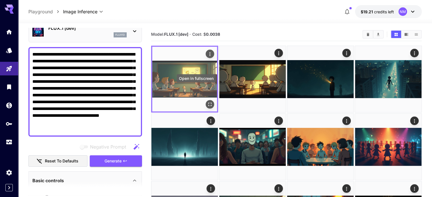
click at [207, 102] on icon "Open in fullscreen" at bounding box center [210, 105] width 6 height 6
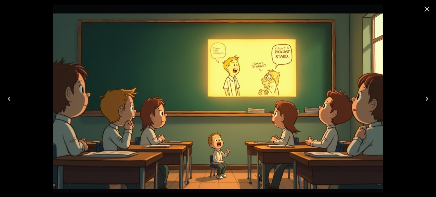
click at [426, 9] on icon "Close" at bounding box center [426, 9] width 9 height 9
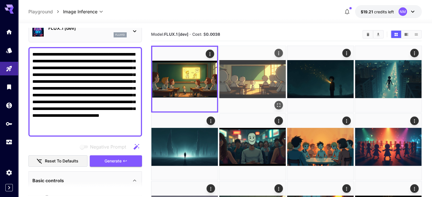
click at [274, 101] on button "Open in fullscreen" at bounding box center [278, 105] width 9 height 9
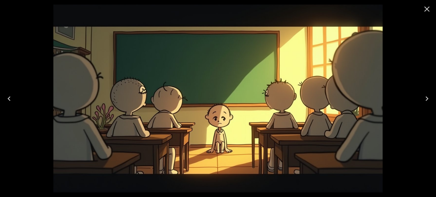
click at [430, 5] on icon "Close" at bounding box center [426, 9] width 9 height 9
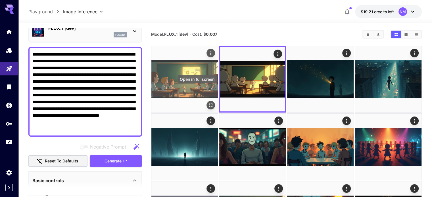
click at [208, 102] on icon "Open in fullscreen" at bounding box center [211, 105] width 6 height 6
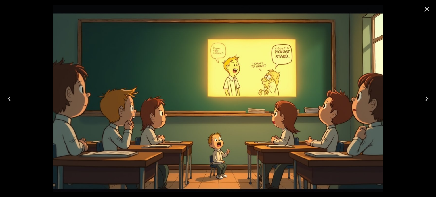
click at [431, 7] on button "Close" at bounding box center [427, 9] width 14 height 14
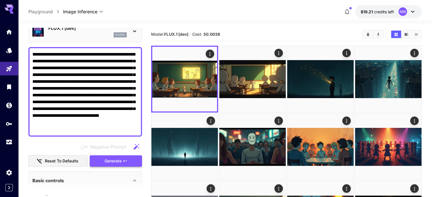
click at [116, 159] on span "Generate" at bounding box center [112, 161] width 17 height 7
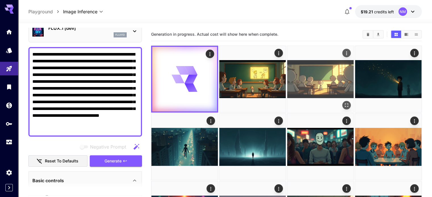
click at [342, 101] on button "Open in fullscreen" at bounding box center [346, 105] width 9 height 9
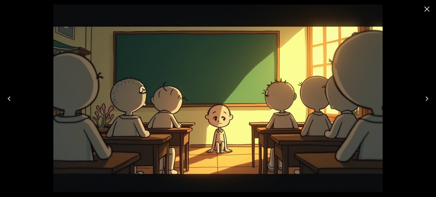
click at [427, 9] on icon "Close" at bounding box center [426, 9] width 5 height 5
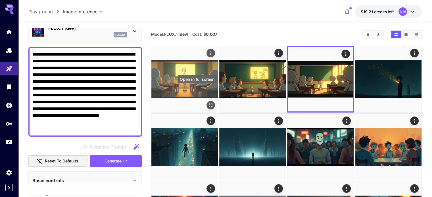
click at [208, 102] on icon "Open in fullscreen" at bounding box center [211, 105] width 6 height 6
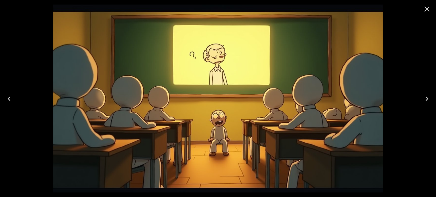
scroll to position [28, 0]
click at [432, 8] on button "Close" at bounding box center [427, 9] width 14 height 14
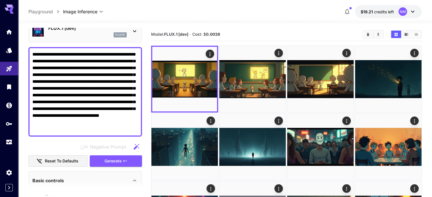
drag, startPoint x: 129, startPoint y: 129, endPoint x: 31, endPoint y: 50, distance: 125.7
click at [31, 50] on div "**********" at bounding box center [85, 92] width 114 height 90
paste textarea "**********"
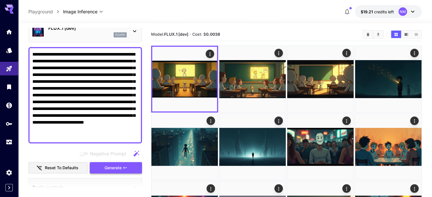
click at [125, 167] on icon "button" at bounding box center [125, 168] width 5 height 5
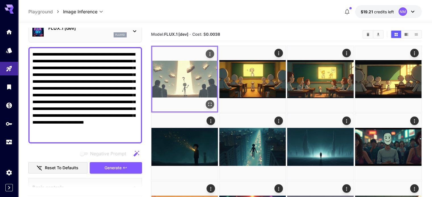
click at [205, 100] on button "Open in fullscreen" at bounding box center [209, 104] width 9 height 9
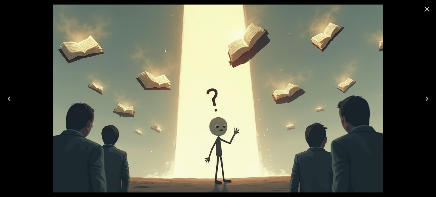
click at [428, 7] on icon "Close" at bounding box center [426, 9] width 9 height 9
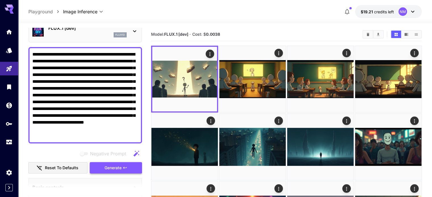
click at [108, 166] on span "Generate" at bounding box center [112, 168] width 17 height 7
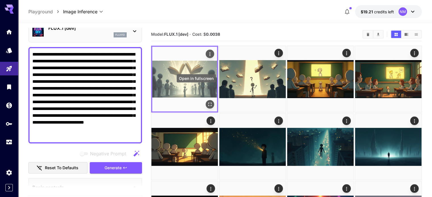
click at [208, 103] on icon "Open in fullscreen" at bounding box center [209, 104] width 3 height 3
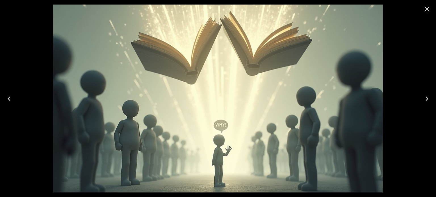
click at [431, 8] on icon "Close" at bounding box center [426, 9] width 9 height 9
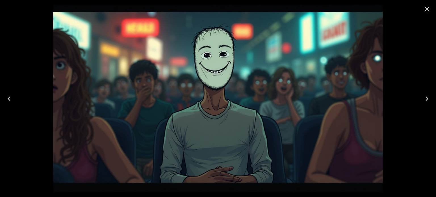
click at [429, 14] on button "Close" at bounding box center [427, 9] width 14 height 14
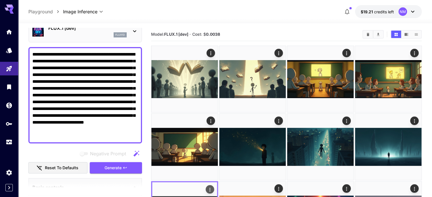
click at [213, 187] on icon "Actions" at bounding box center [210, 190] width 6 height 6
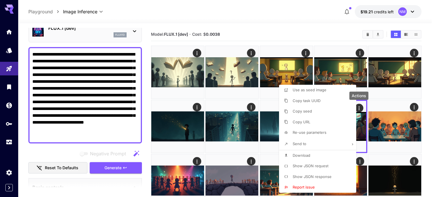
click at [313, 135] on span "Re-use parameters" at bounding box center [310, 132] width 34 height 5
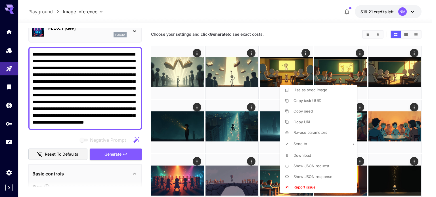
click at [78, 120] on div at bounding box center [218, 98] width 436 height 197
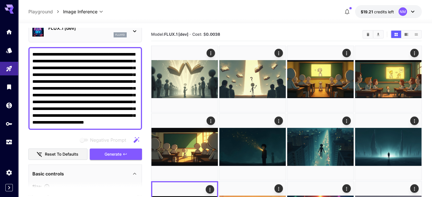
drag, startPoint x: 71, startPoint y: 122, endPoint x: 32, endPoint y: 51, distance: 81.2
click at [32, 51] on div "**********" at bounding box center [85, 88] width 114 height 83
type textarea "**********"
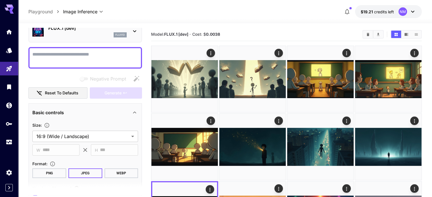
click at [58, 46] on div "**********" at bounding box center [85, 165] width 114 height 333
click at [155, 21] on div at bounding box center [225, 19] width 414 height 7
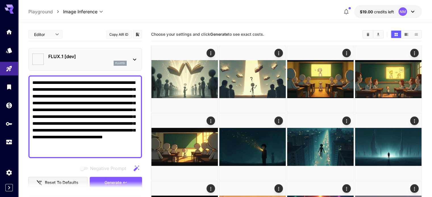
type input "**********"
click at [293, 32] on section "Choose your settings and click Generate to see exact costs." at bounding box center [254, 34] width 207 height 5
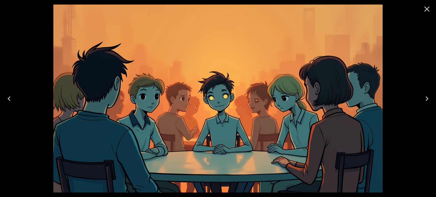
click at [426, 8] on icon "Close" at bounding box center [426, 9] width 5 height 5
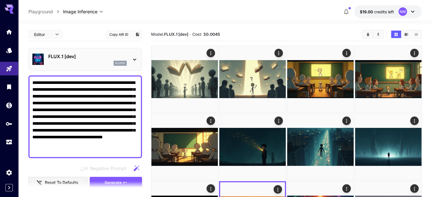
click at [327, 31] on section "Model: FLUX.1 [dev] · Cost: $ 0.0045" at bounding box center [254, 34] width 207 height 7
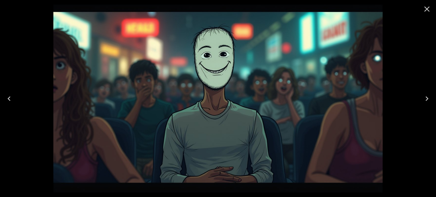
click at [428, 9] on icon "Close" at bounding box center [426, 9] width 5 height 5
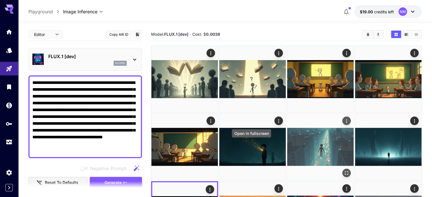
click at [343, 170] on icon "Open in fullscreen" at bounding box center [346, 173] width 6 height 6
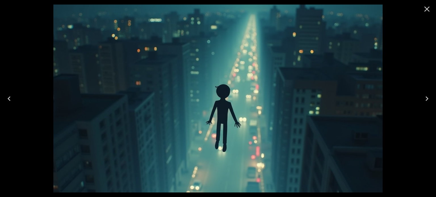
click at [427, 10] on icon "Close" at bounding box center [426, 9] width 9 height 9
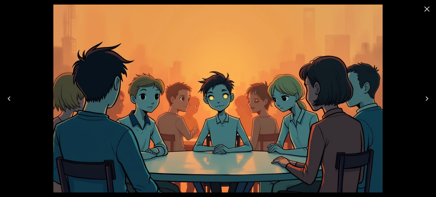
click at [430, 11] on icon "Close" at bounding box center [426, 9] width 9 height 9
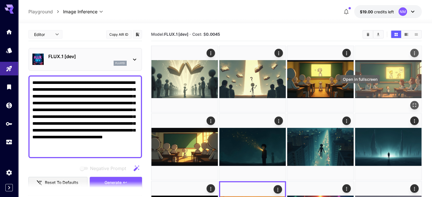
click at [411, 102] on icon "Open in fullscreen" at bounding box center [414, 105] width 6 height 6
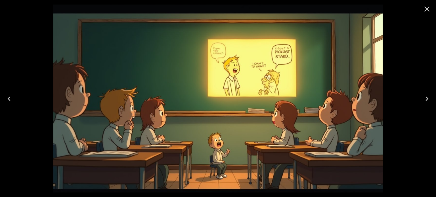
click at [430, 9] on icon "Close" at bounding box center [426, 9] width 9 height 9
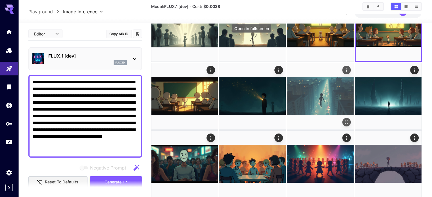
scroll to position [57, 0]
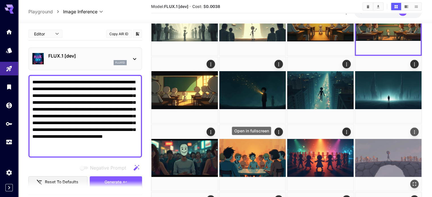
click at [411, 181] on icon "Open in fullscreen" at bounding box center [414, 184] width 6 height 6
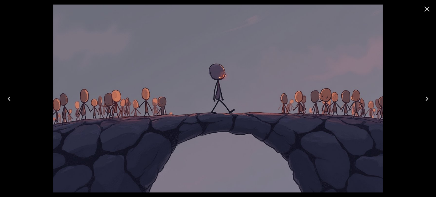
click at [425, 9] on icon "Close" at bounding box center [426, 9] width 9 height 9
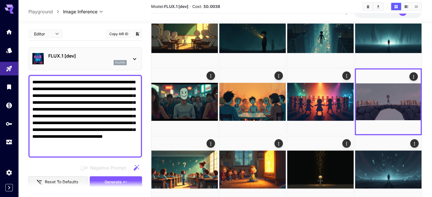
scroll to position [114, 0]
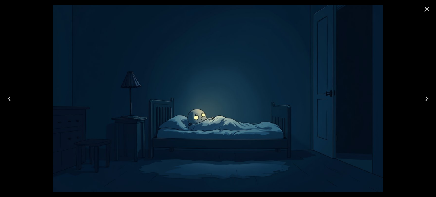
click at [429, 9] on icon "Close" at bounding box center [426, 9] width 9 height 9
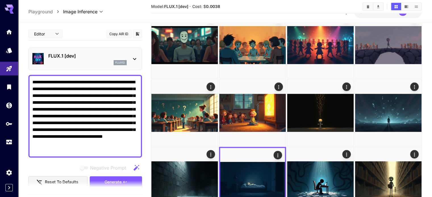
scroll to position [170, 0]
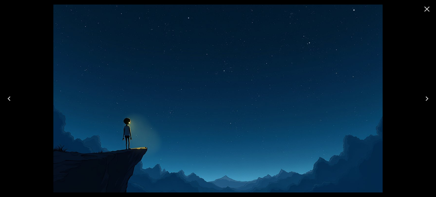
click at [427, 10] on icon "Close" at bounding box center [426, 9] width 9 height 9
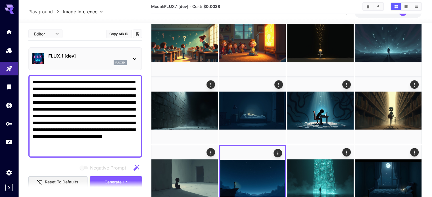
scroll to position [255, 0]
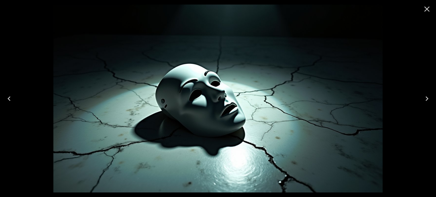
click at [427, 9] on icon "Close" at bounding box center [426, 9] width 5 height 5
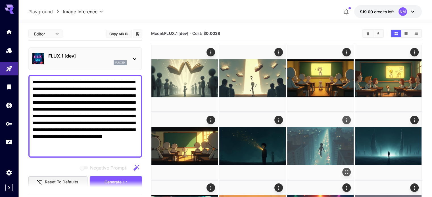
scroll to position [0, 0]
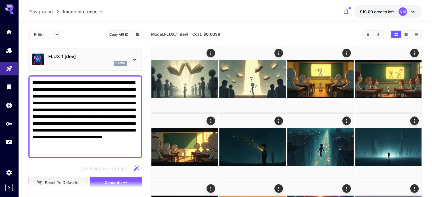
click at [261, 28] on div "Model: FLUX.1 [dev] · Cost: $ 0.0038" at bounding box center [286, 34] width 270 height 13
click at [266, 33] on section "Model: FLUX.1 [dev] · Cost: $ 0.0038" at bounding box center [254, 34] width 207 height 7
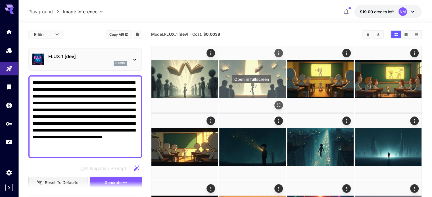
click at [274, 101] on button "Open in fullscreen" at bounding box center [278, 105] width 9 height 9
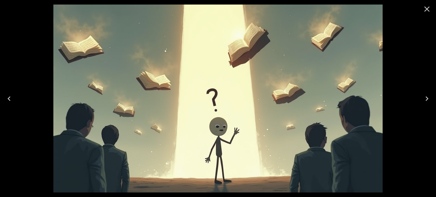
click at [426, 9] on icon "Close" at bounding box center [426, 9] width 5 height 5
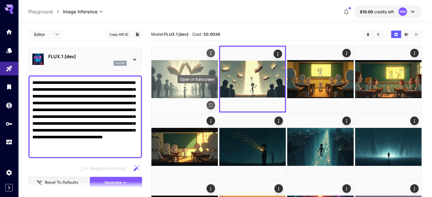
click at [208, 102] on icon "Open in fullscreen" at bounding box center [211, 105] width 6 height 6
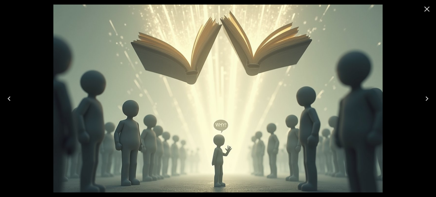
click at [430, 8] on icon "Close" at bounding box center [426, 9] width 9 height 9
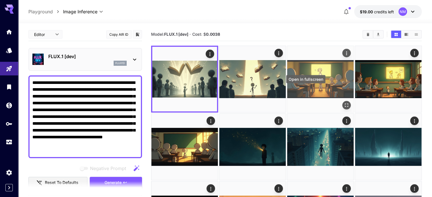
click at [343, 102] on icon "Open in fullscreen" at bounding box center [346, 105] width 6 height 6
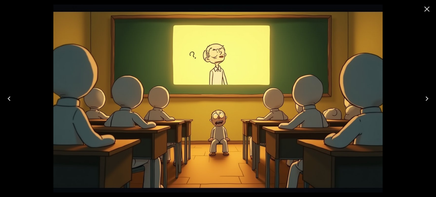
click at [427, 8] on icon "Close" at bounding box center [426, 9] width 5 height 5
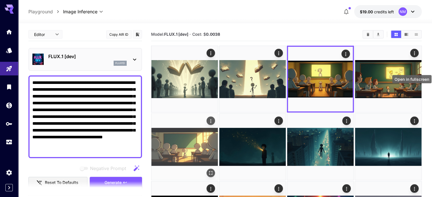
click at [213, 170] on icon "Open in fullscreen" at bounding box center [211, 173] width 6 height 6
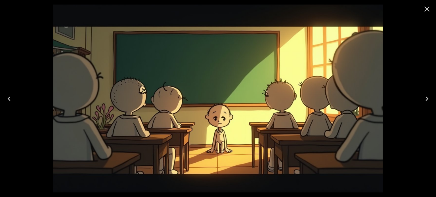
click at [429, 8] on icon "Close" at bounding box center [426, 9] width 9 height 9
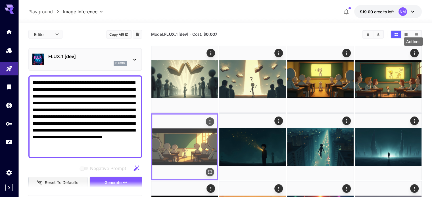
click at [213, 119] on icon "Actions" at bounding box center [210, 122] width 6 height 6
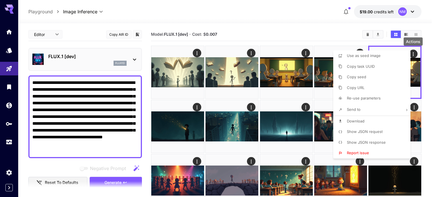
click at [377, 120] on li "Download" at bounding box center [373, 121] width 81 height 11
click at [301, 30] on div at bounding box center [218, 98] width 436 height 197
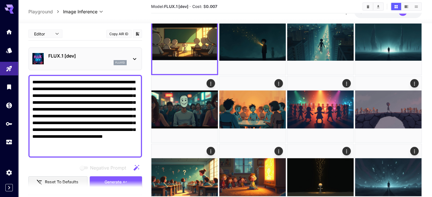
scroll to position [114, 0]
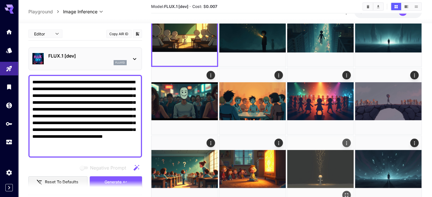
click at [348, 193] on icon "Open in fullscreen" at bounding box center [346, 194] width 3 height 3
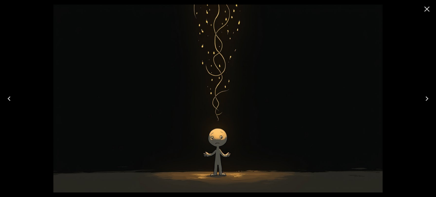
click at [428, 10] on icon "Close" at bounding box center [426, 9] width 9 height 9
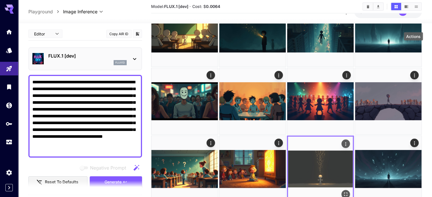
click at [350, 140] on button "Actions" at bounding box center [345, 144] width 9 height 9
click at [348, 141] on icon "Actions" at bounding box center [346, 144] width 6 height 6
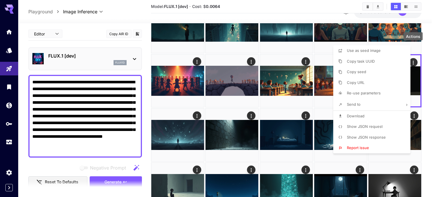
click at [372, 116] on li "Download" at bounding box center [373, 116] width 81 height 11
click at [335, 9] on div at bounding box center [218, 98] width 436 height 197
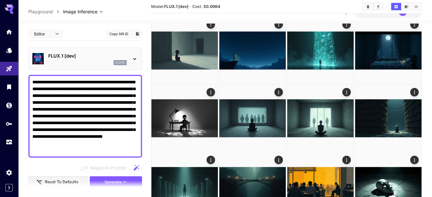
scroll to position [369, 0]
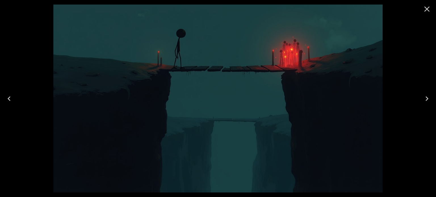
click at [429, 11] on icon "Close" at bounding box center [426, 9] width 9 height 9
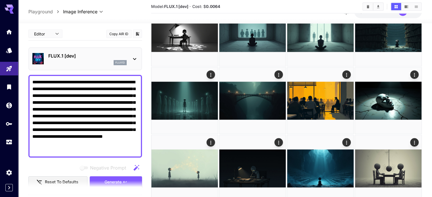
scroll to position [454, 0]
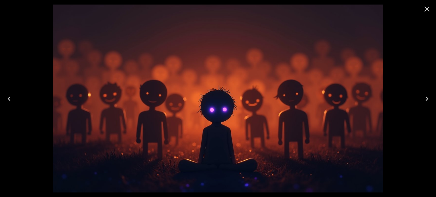
click at [430, 10] on icon "Close" at bounding box center [426, 9] width 9 height 9
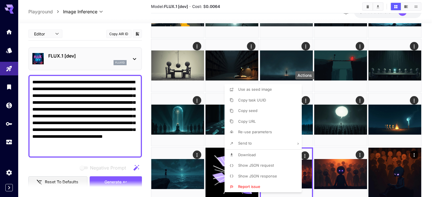
click at [253, 134] on span "Re-use parameters" at bounding box center [255, 132] width 34 height 5
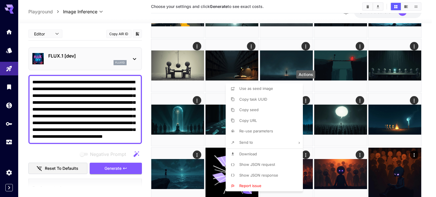
click at [143, 69] on div at bounding box center [218, 98] width 436 height 197
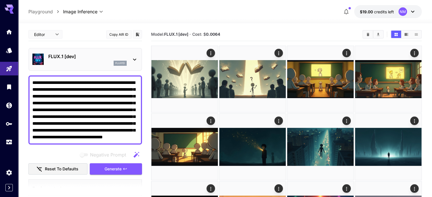
drag, startPoint x: 104, startPoint y: 136, endPoint x: 28, endPoint y: 80, distance: 94.0
click at [28, 80] on div "**********" at bounding box center [85, 109] width 114 height 69
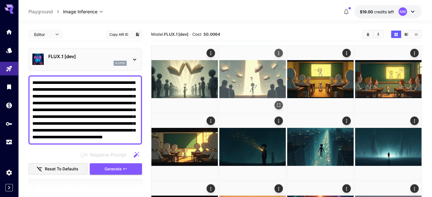
type textarea "**********"
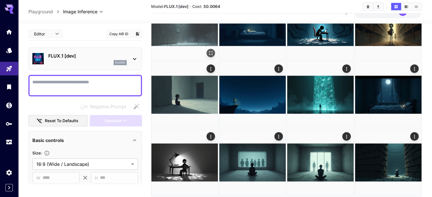
scroll to position [341, 0]
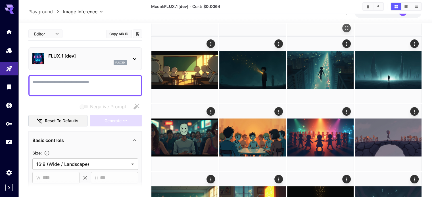
scroll to position [0, 0]
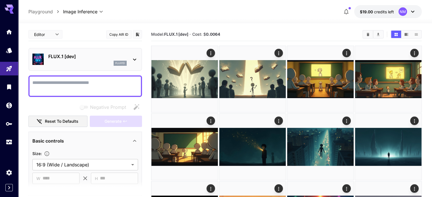
click at [263, 34] on section "Model: FLUX.1 [dev] · Cost: $ 0.0064" at bounding box center [254, 34] width 207 height 7
